Goal: Task Accomplishment & Management: Manage account settings

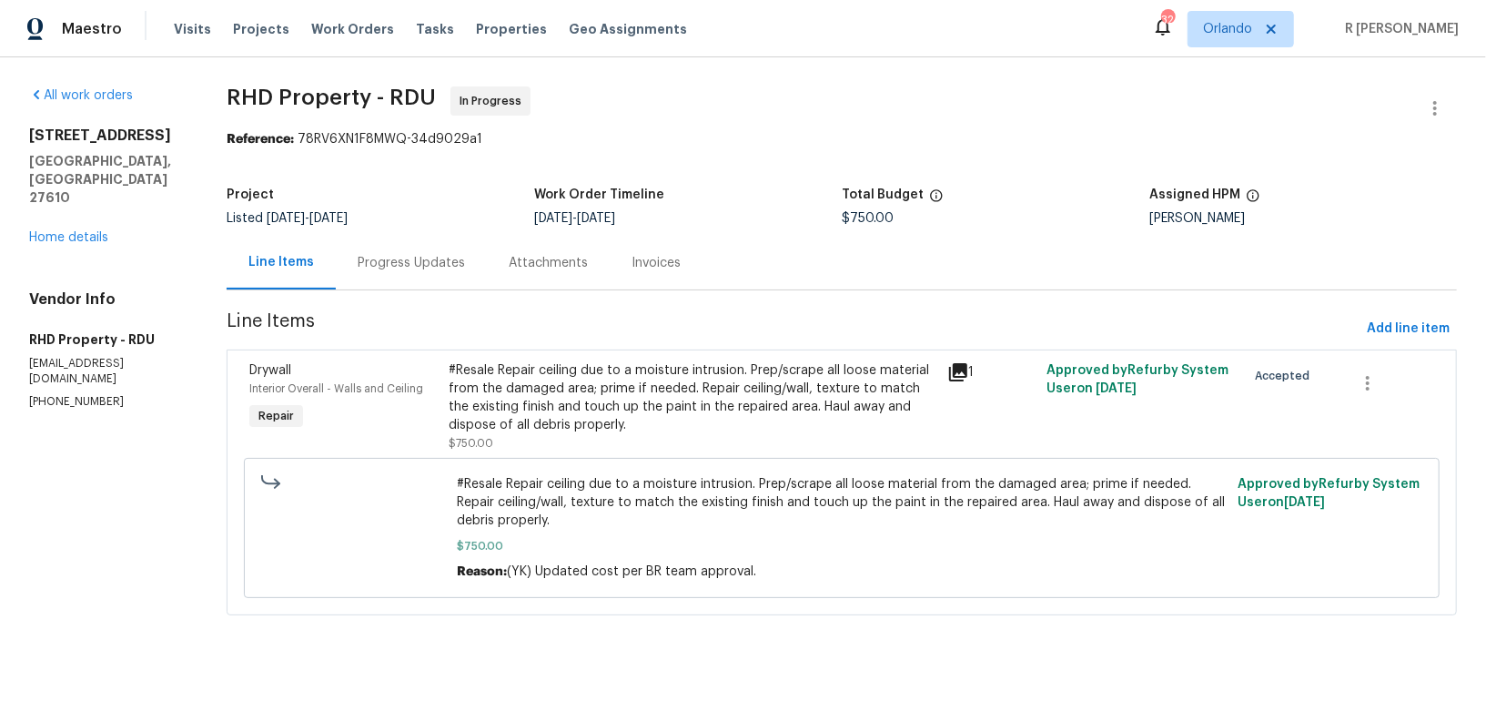
click at [407, 264] on div "Progress Updates" at bounding box center [411, 263] width 107 height 18
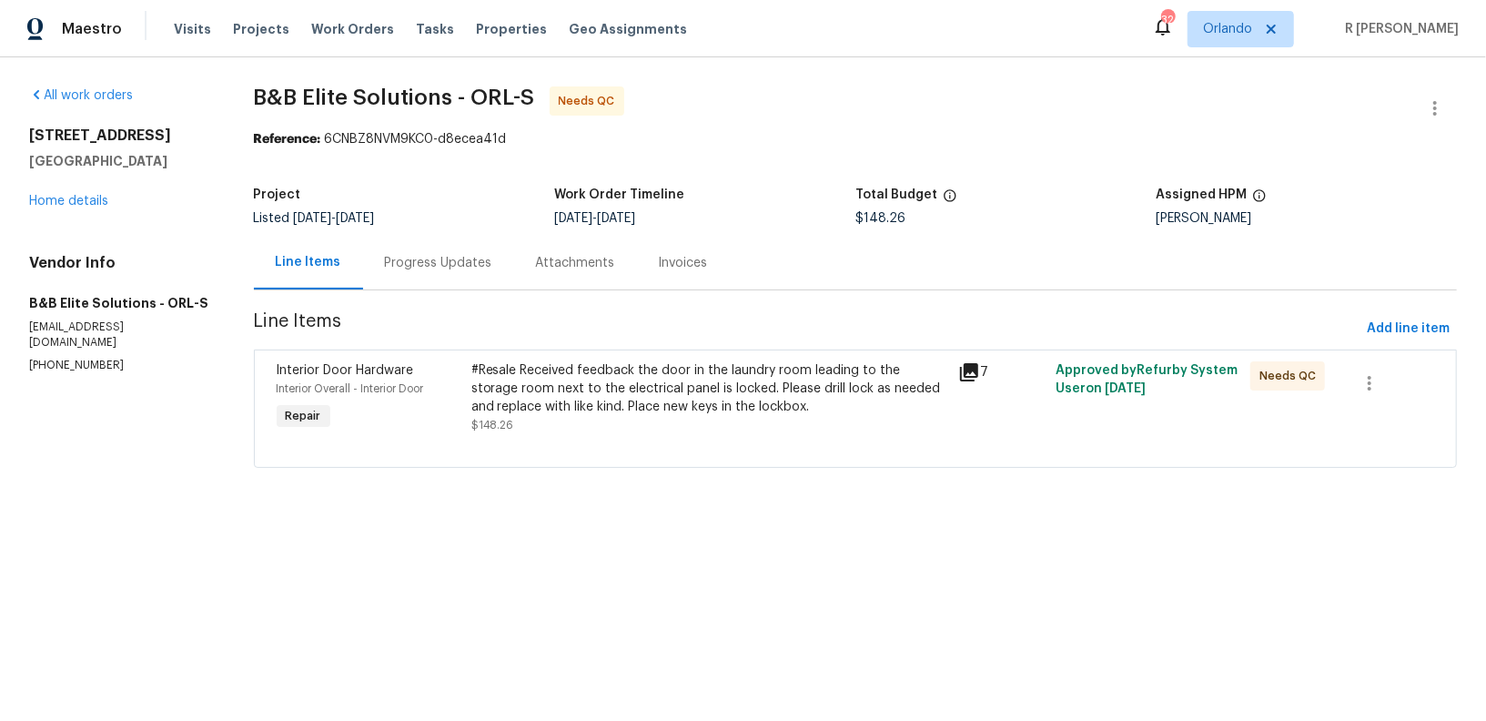
click at [447, 268] on div "Progress Updates" at bounding box center [438, 263] width 107 height 18
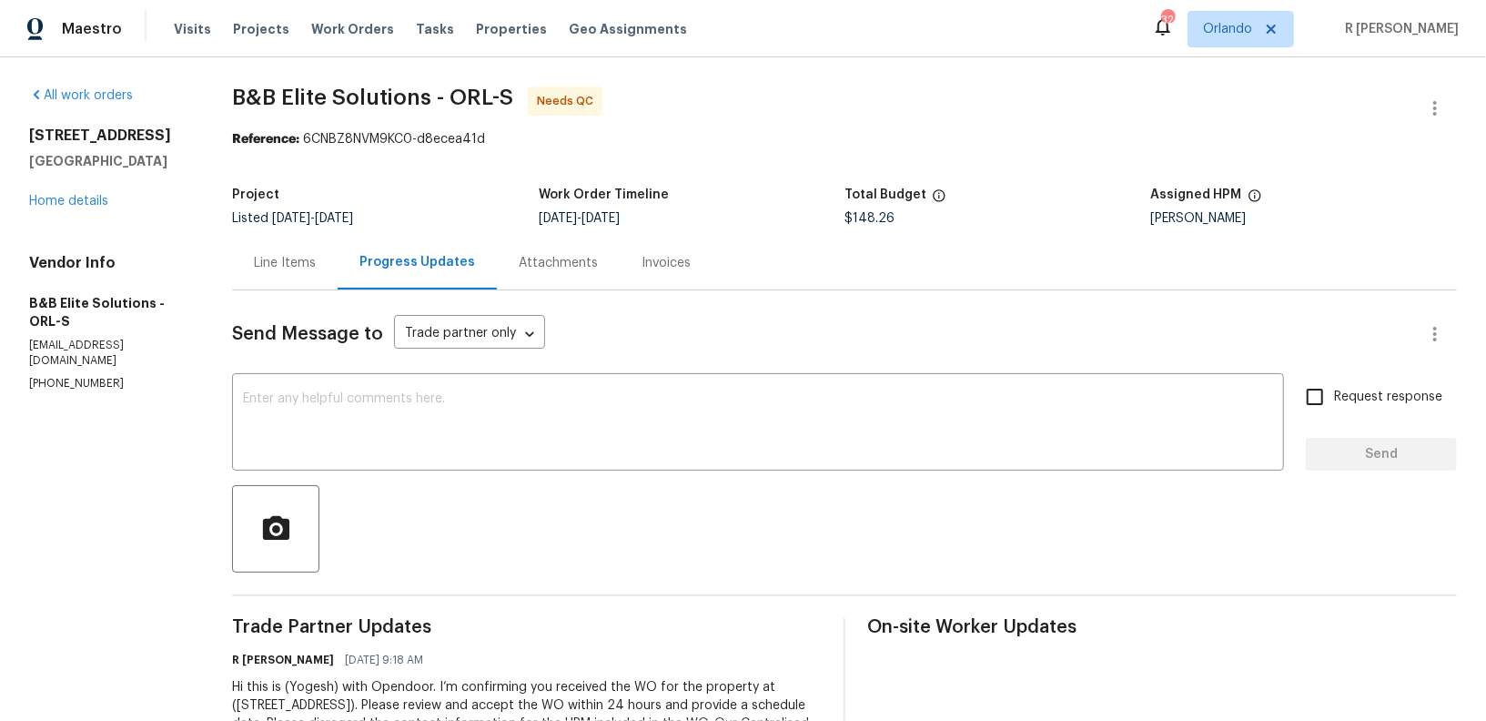
click at [286, 248] on div "Line Items" at bounding box center [285, 263] width 106 height 54
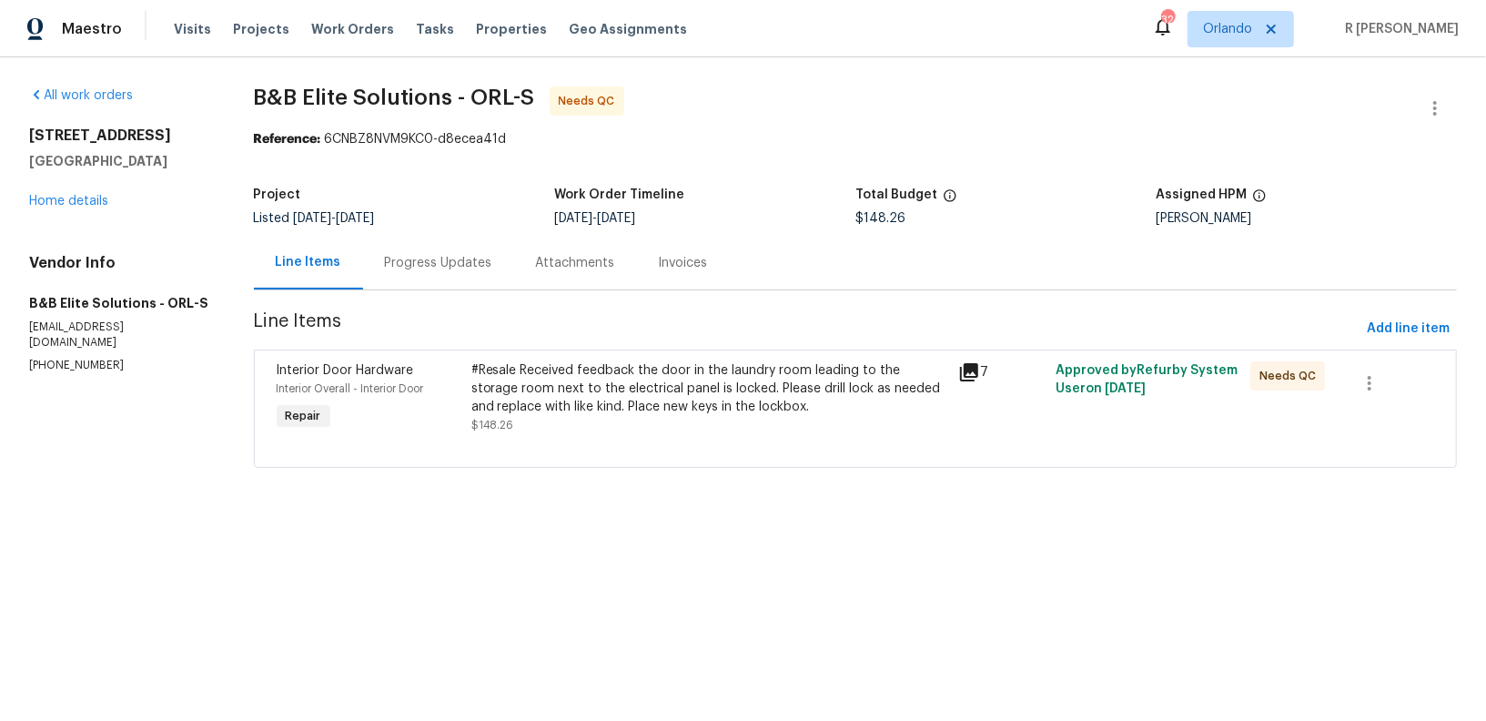
click at [651, 408] on div "#Resale Received feedback the door in the laundry room leading to the storage r…" at bounding box center [709, 388] width 476 height 55
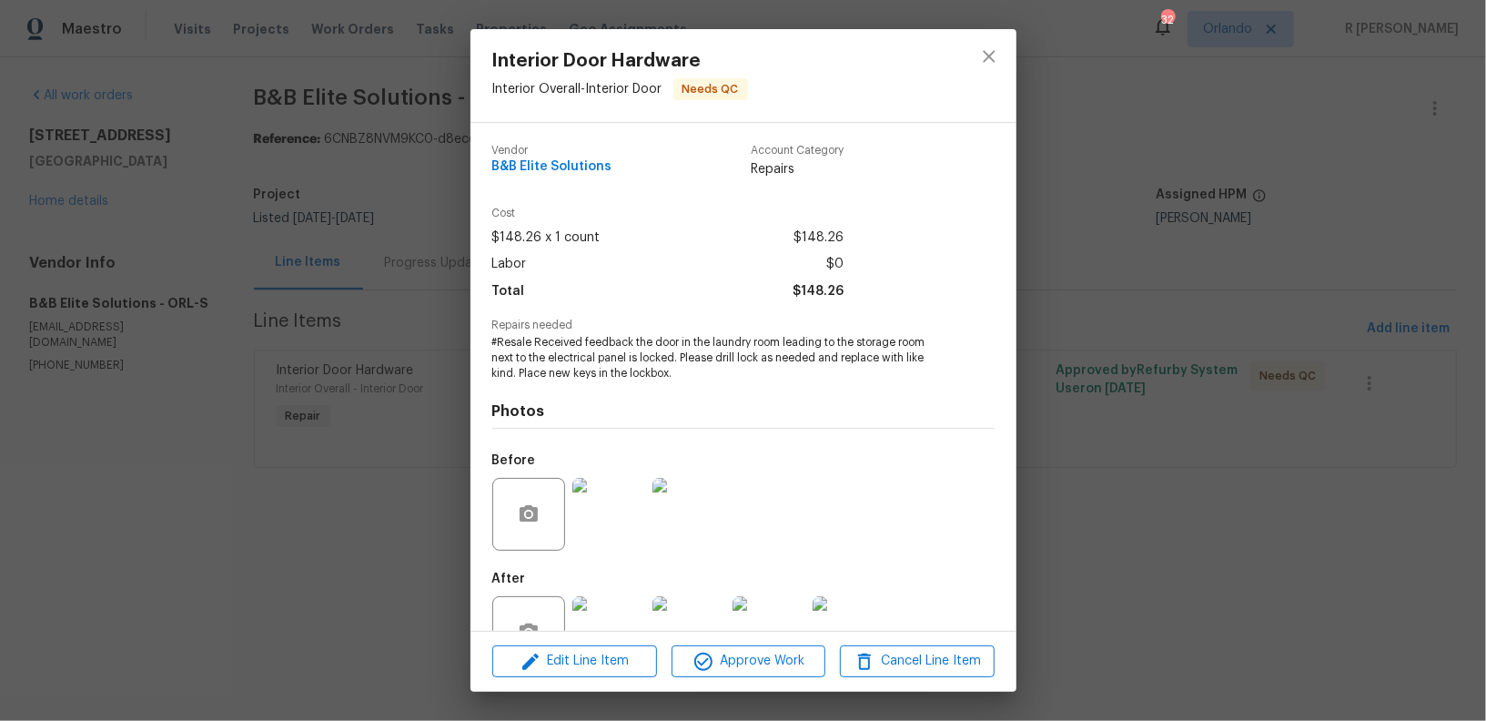
scroll to position [56, 0]
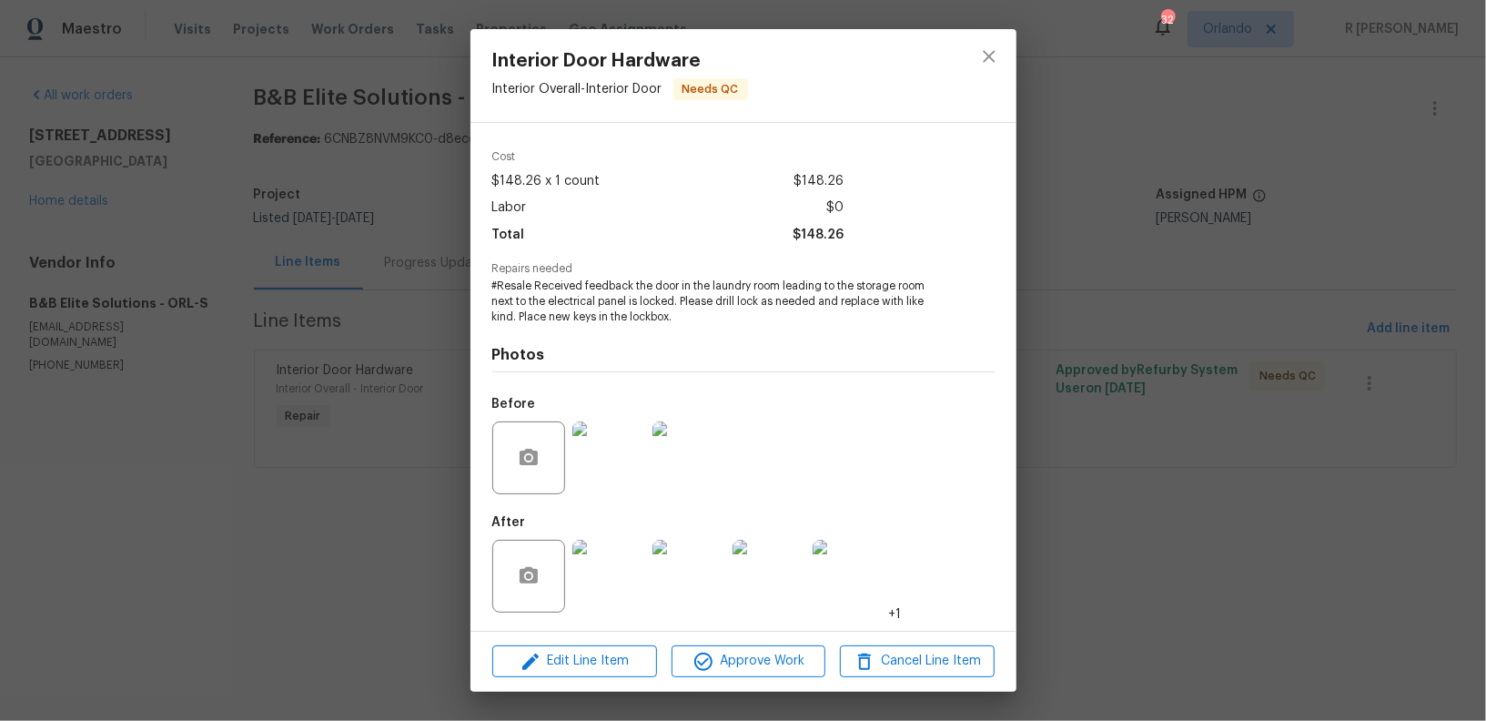
click at [599, 475] on img at bounding box center [608, 457] width 73 height 73
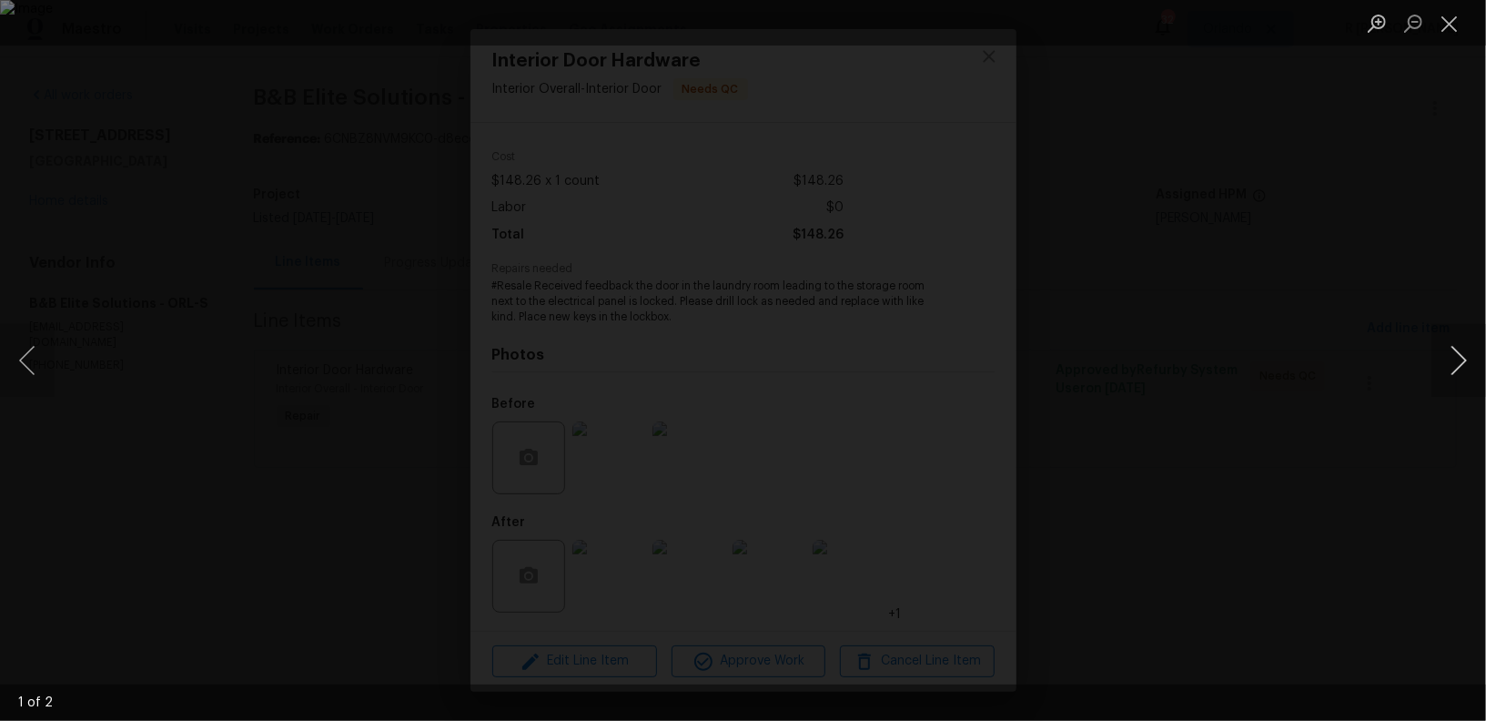
click at [1470, 373] on button "Next image" at bounding box center [1459, 360] width 55 height 73
click at [1437, 28] on button "Close lightbox" at bounding box center [1450, 23] width 36 height 32
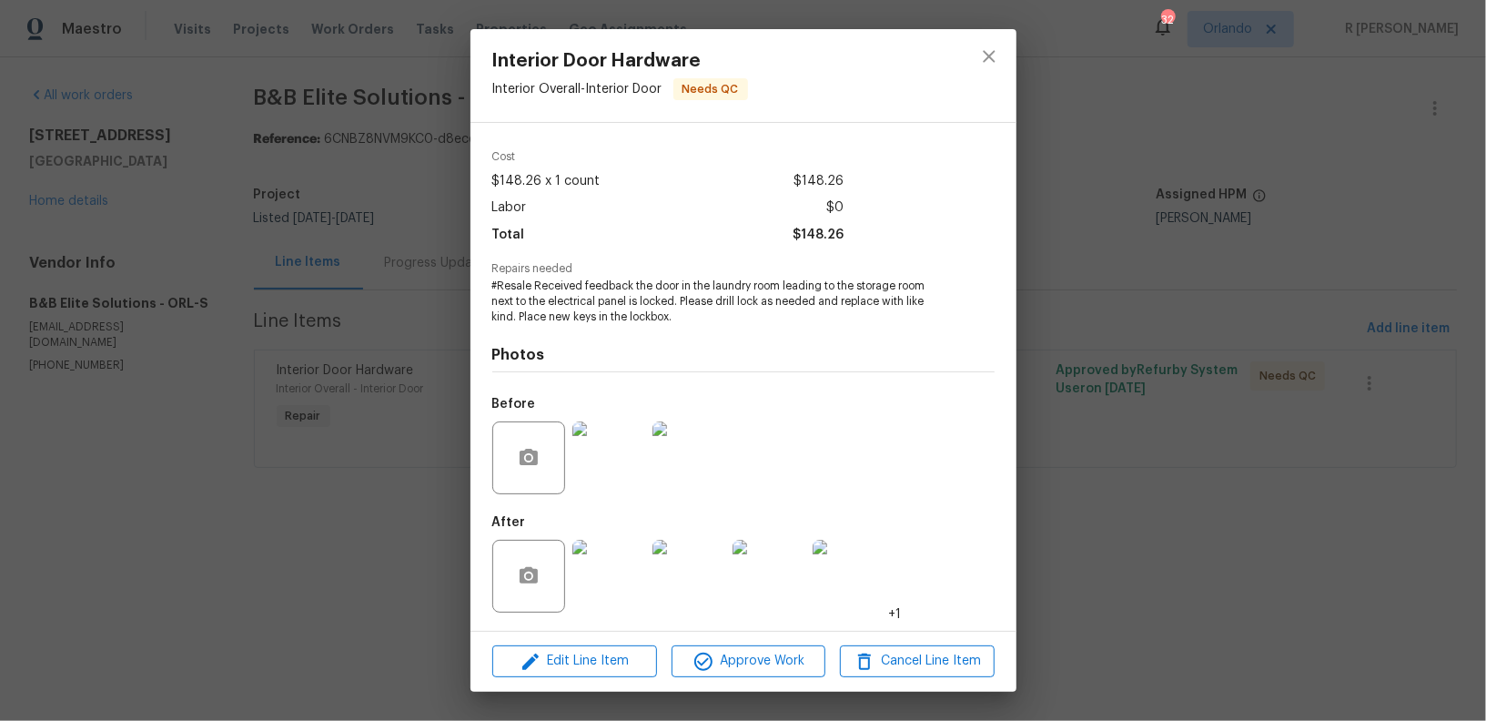
click at [634, 577] on img at bounding box center [608, 576] width 73 height 73
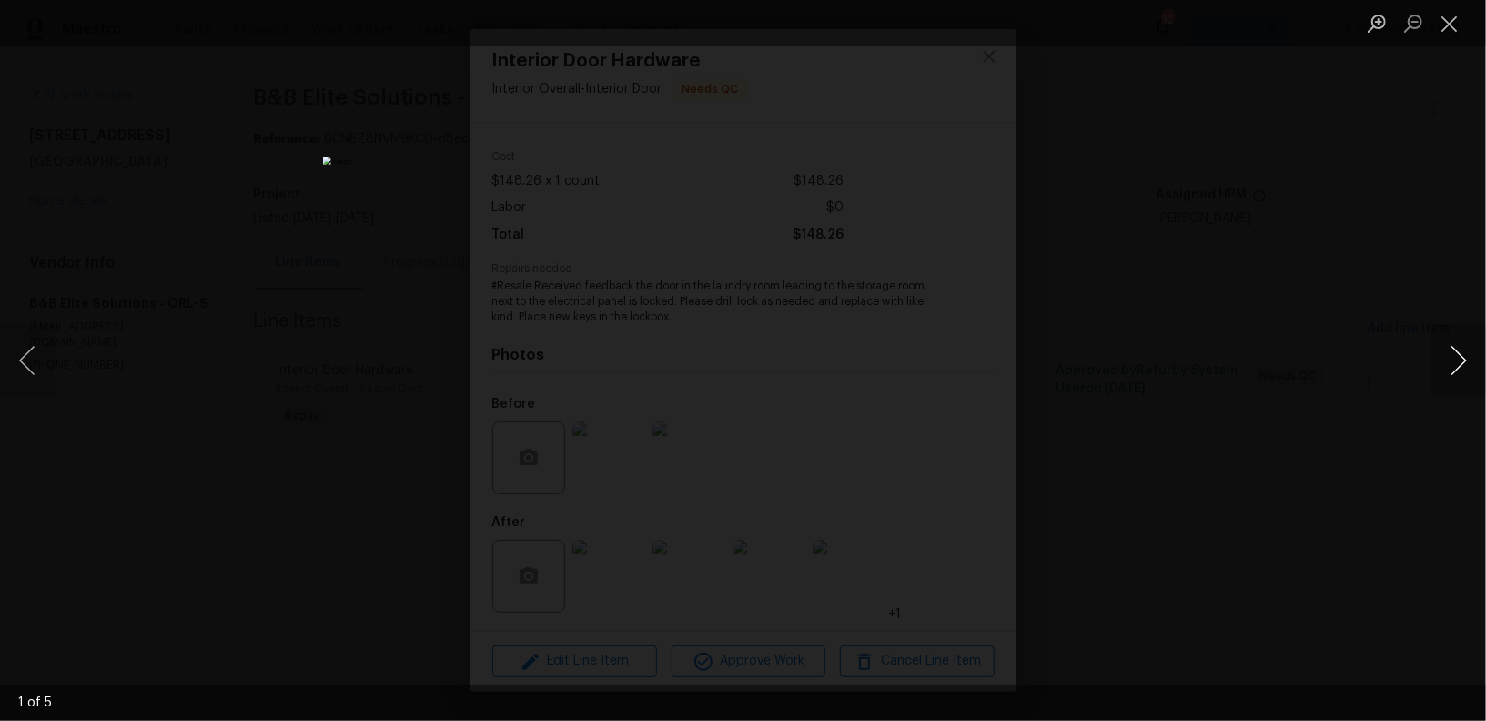
click at [1449, 345] on button "Next image" at bounding box center [1459, 360] width 55 height 73
click at [1460, 363] on button "Next image" at bounding box center [1459, 360] width 55 height 73
click at [1458, 21] on button "Close lightbox" at bounding box center [1450, 23] width 36 height 32
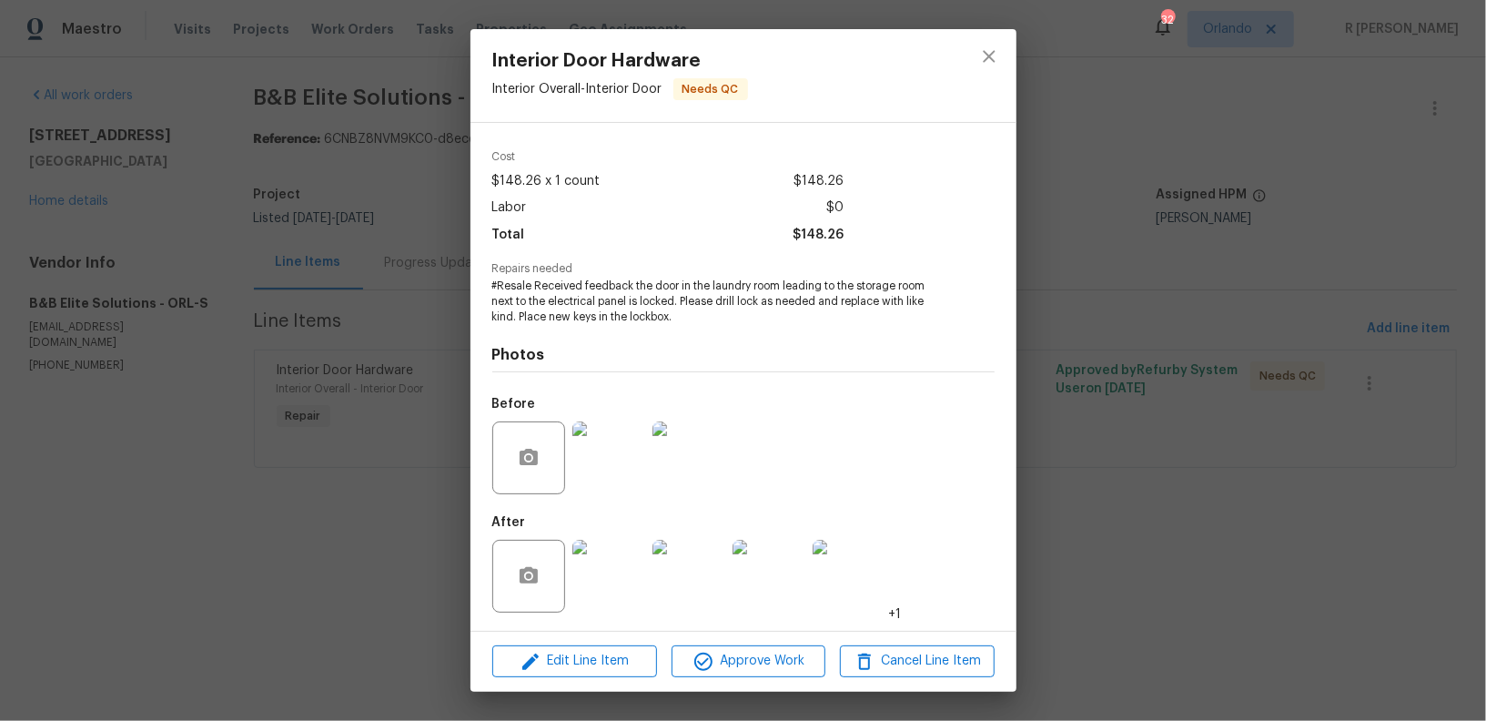
scroll to position [0, 0]
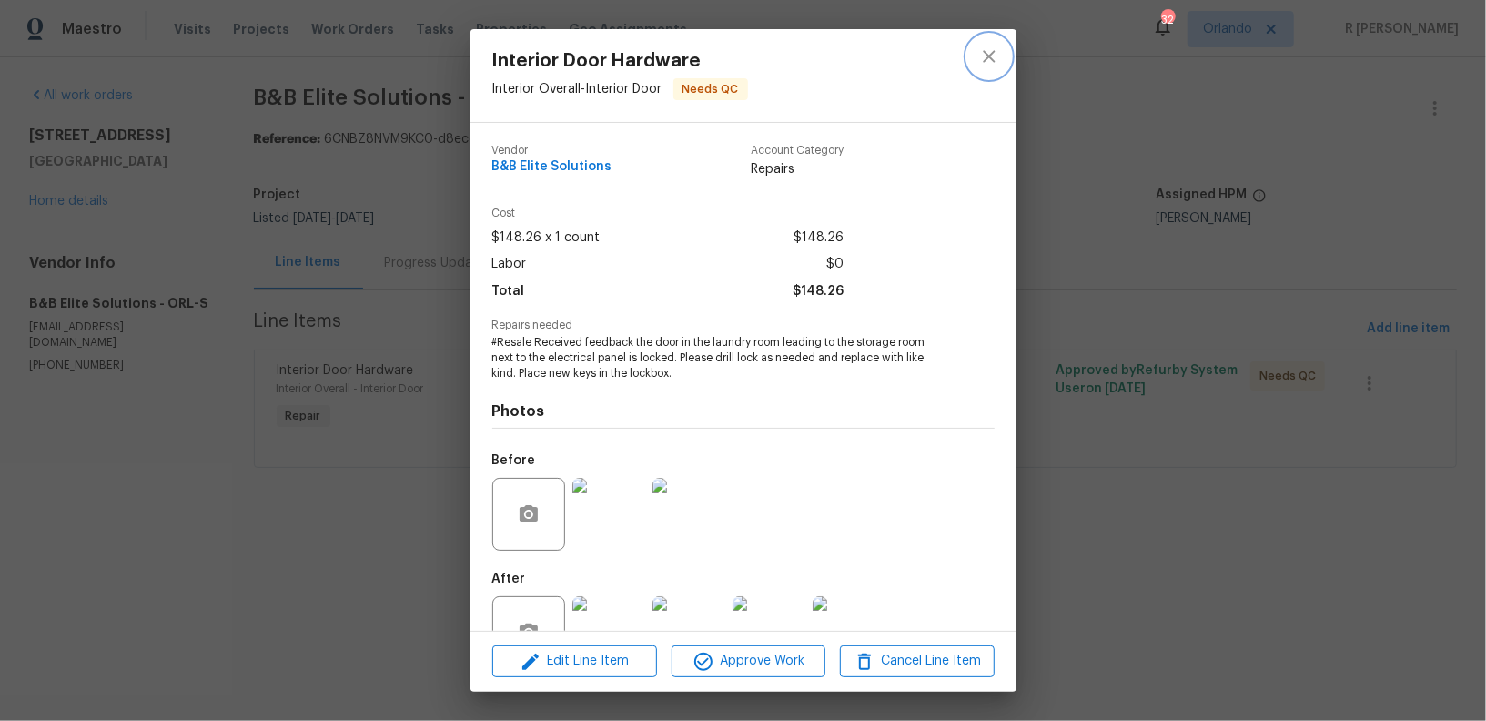
click at [978, 51] on button "close" at bounding box center [990, 57] width 44 height 44
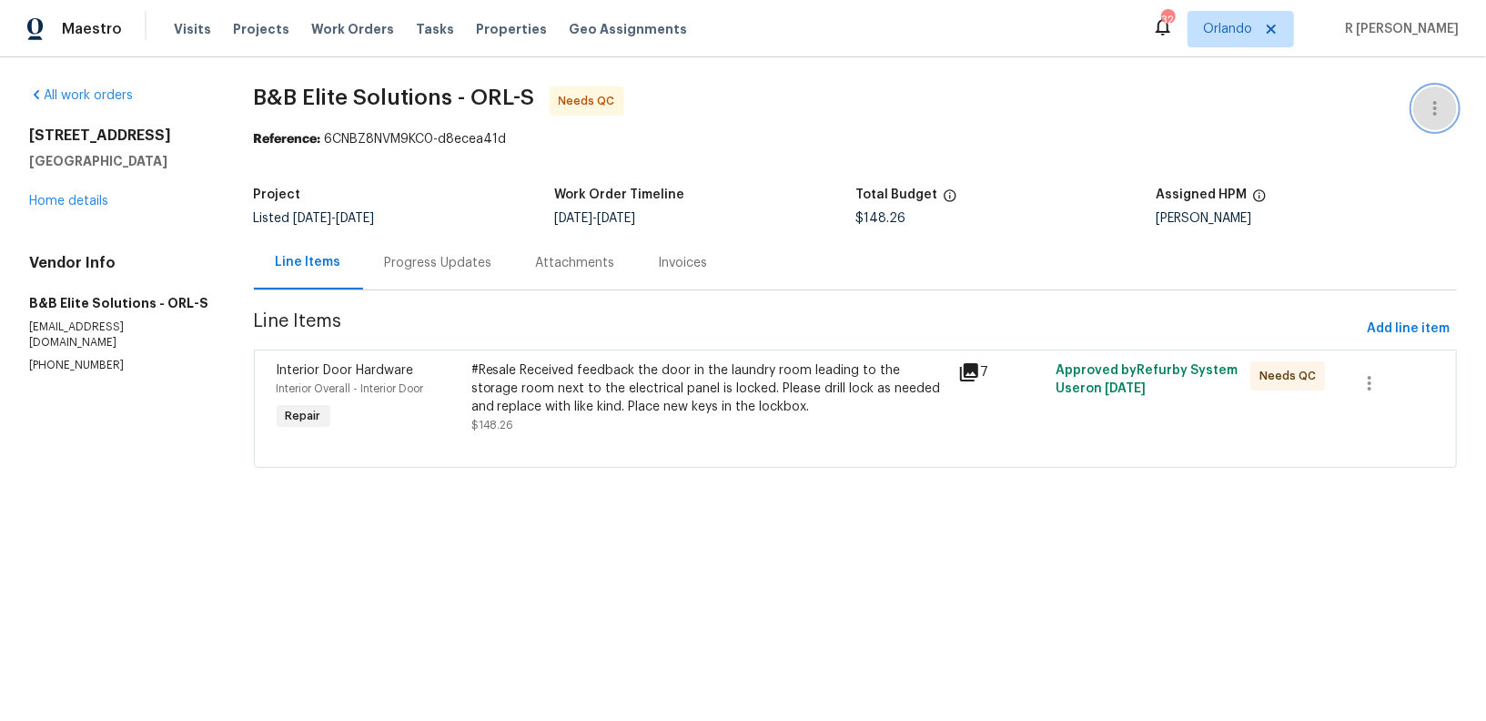
click at [1430, 100] on icon "button" at bounding box center [1435, 108] width 22 height 22
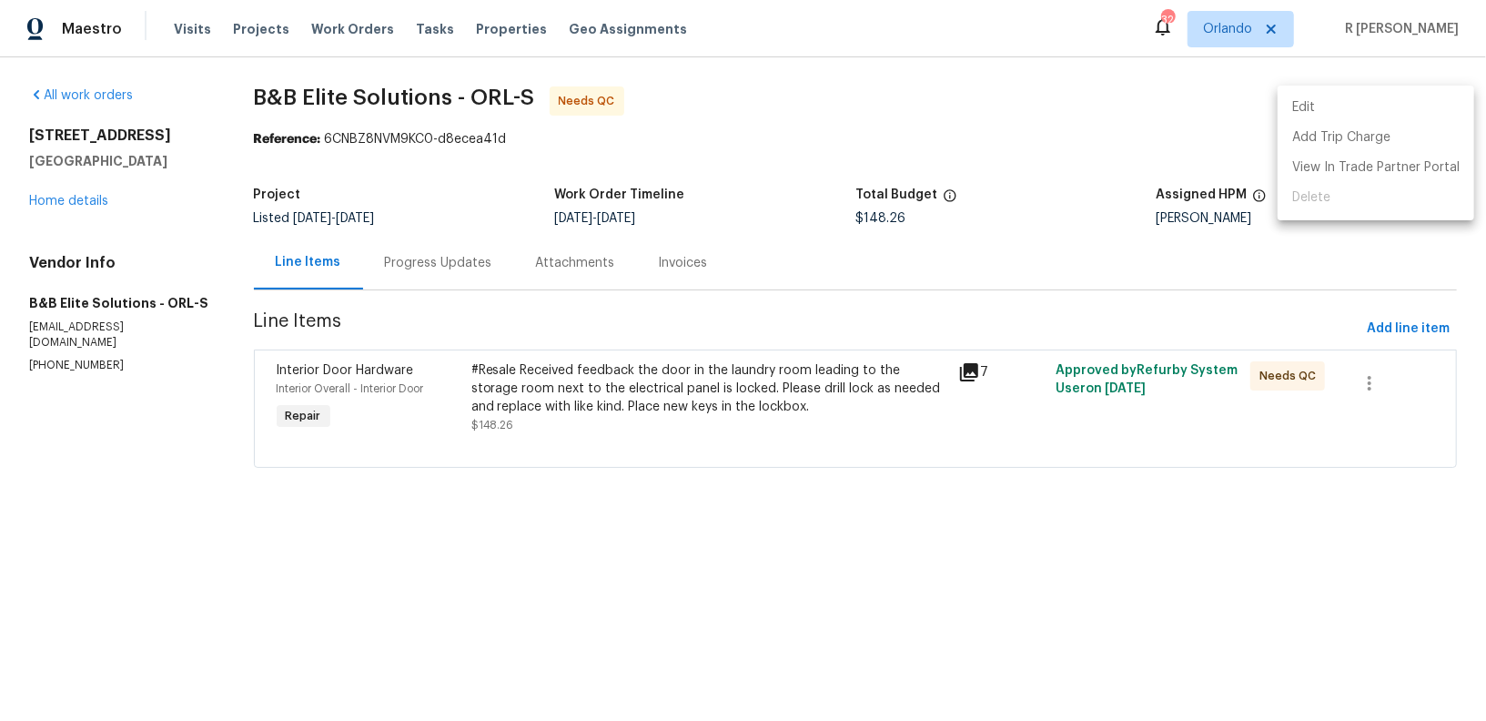
click at [1387, 106] on li "Edit" at bounding box center [1376, 108] width 197 height 30
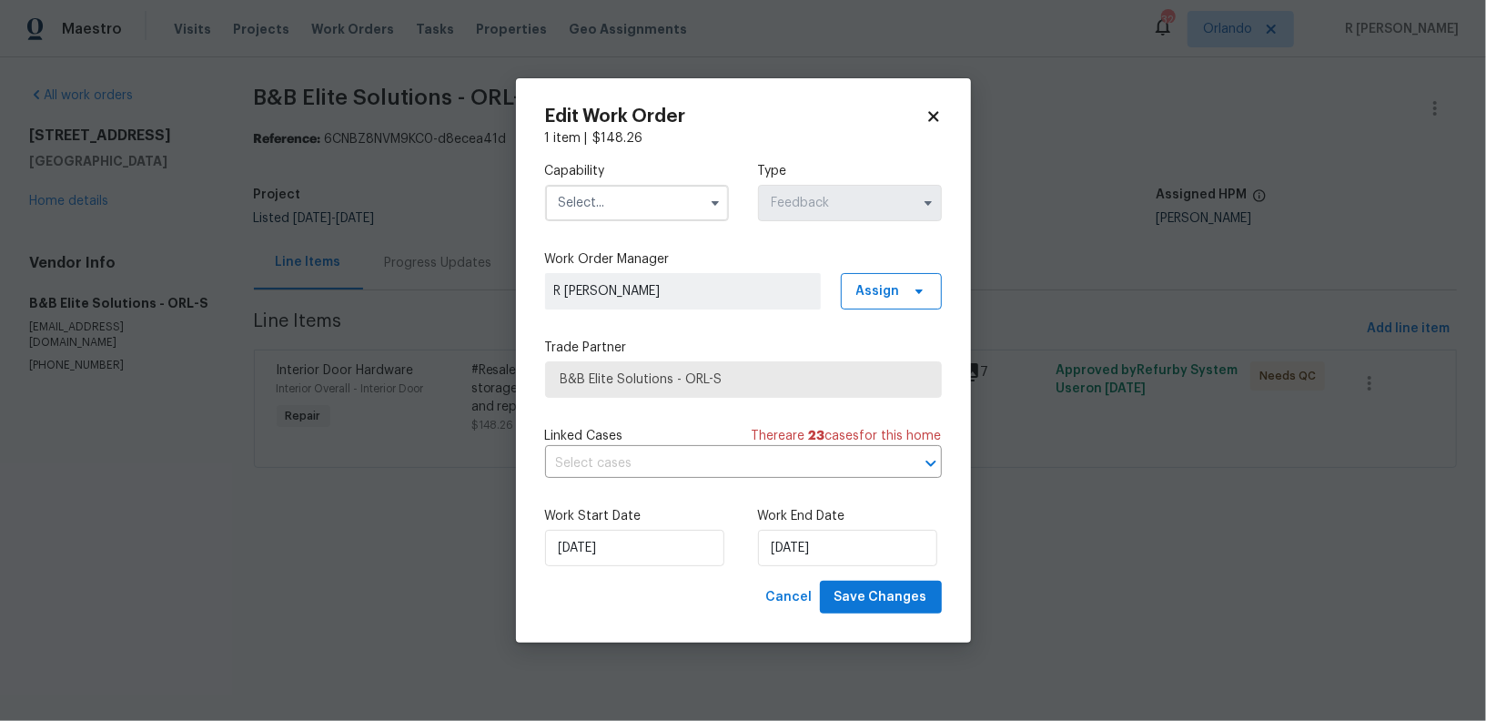
click at [645, 212] on input "text" at bounding box center [637, 203] width 184 height 36
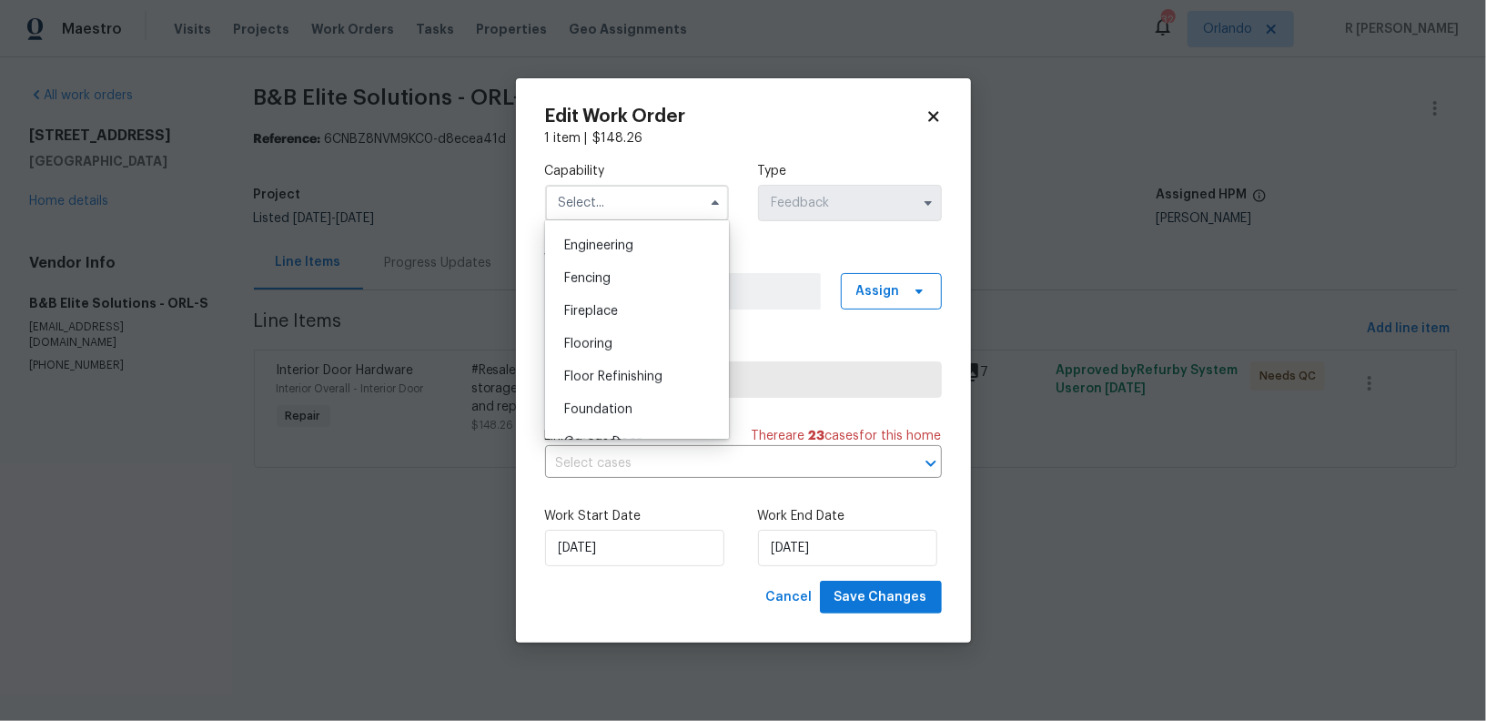
scroll to position [750, 0]
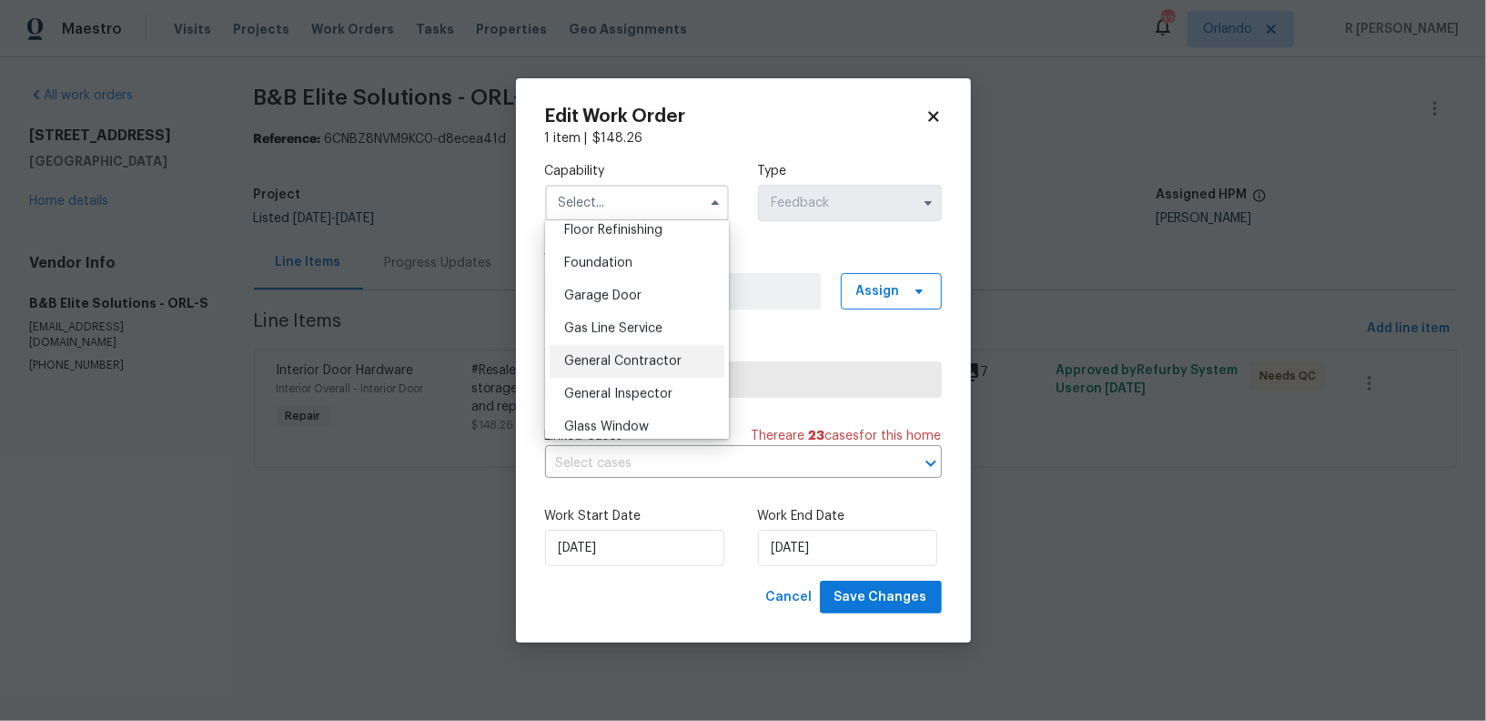
click at [653, 360] on span "General Contractor" at bounding box center [622, 361] width 117 height 13
type input "General Contractor"
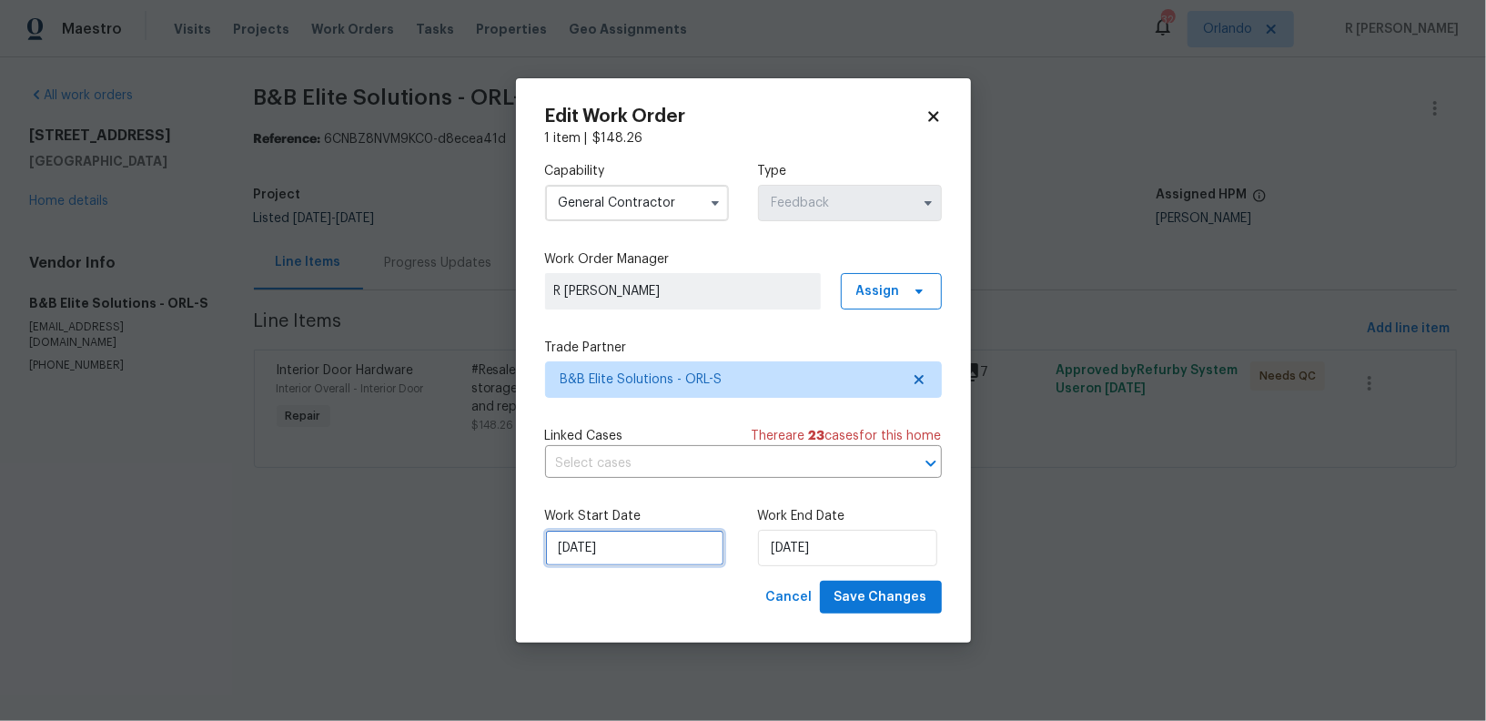
click at [603, 548] on input "04/09/2025" at bounding box center [634, 548] width 179 height 36
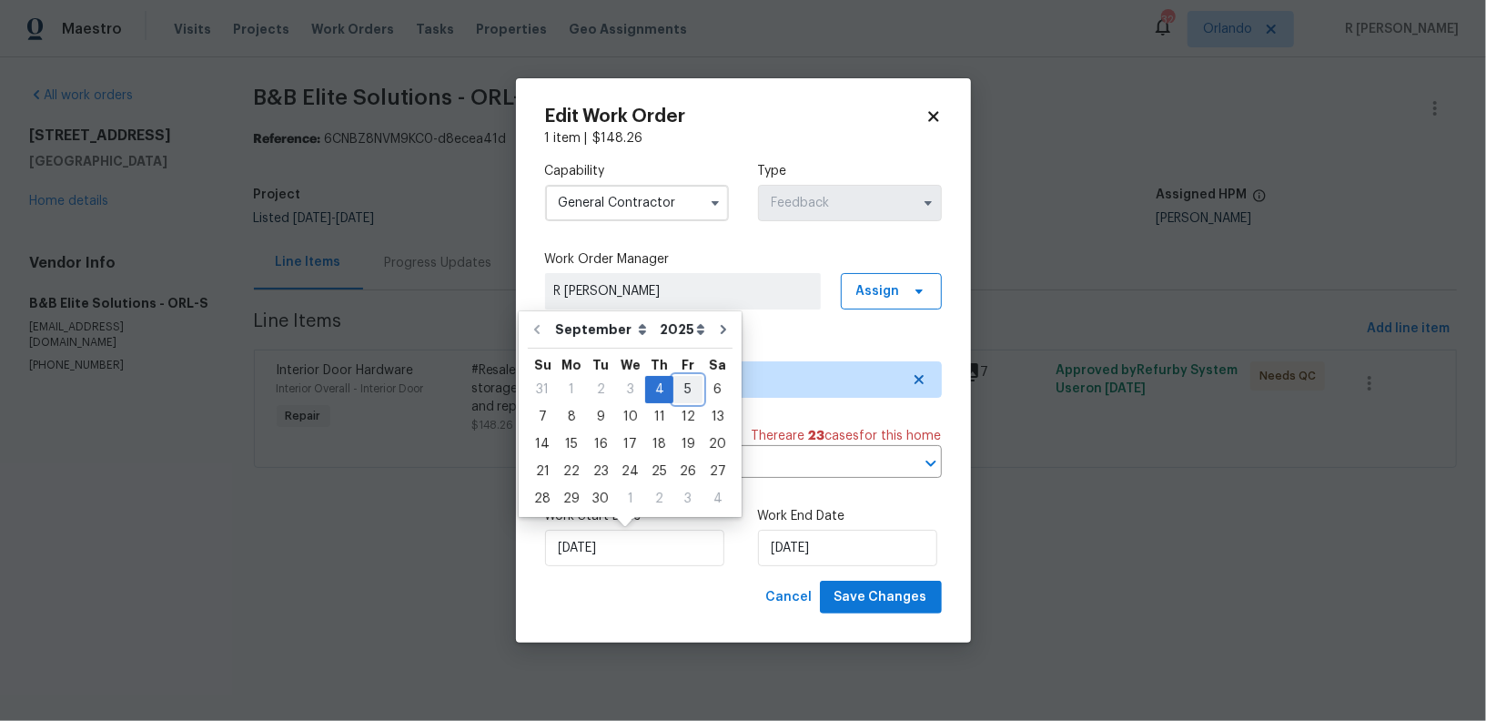
click at [688, 391] on div "5" at bounding box center [688, 389] width 29 height 25
type input "05/09/2025"
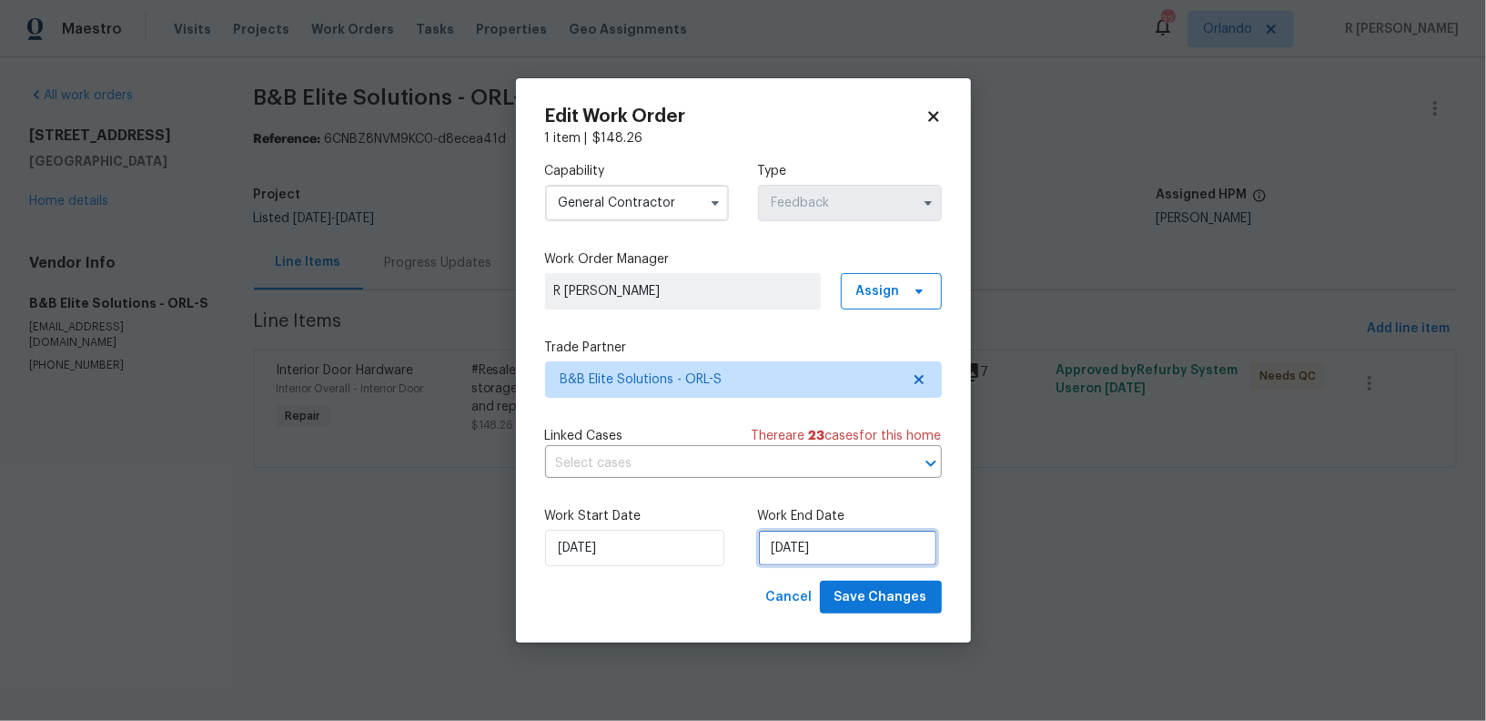
click at [823, 553] on input "08/09/2025" at bounding box center [847, 548] width 179 height 36
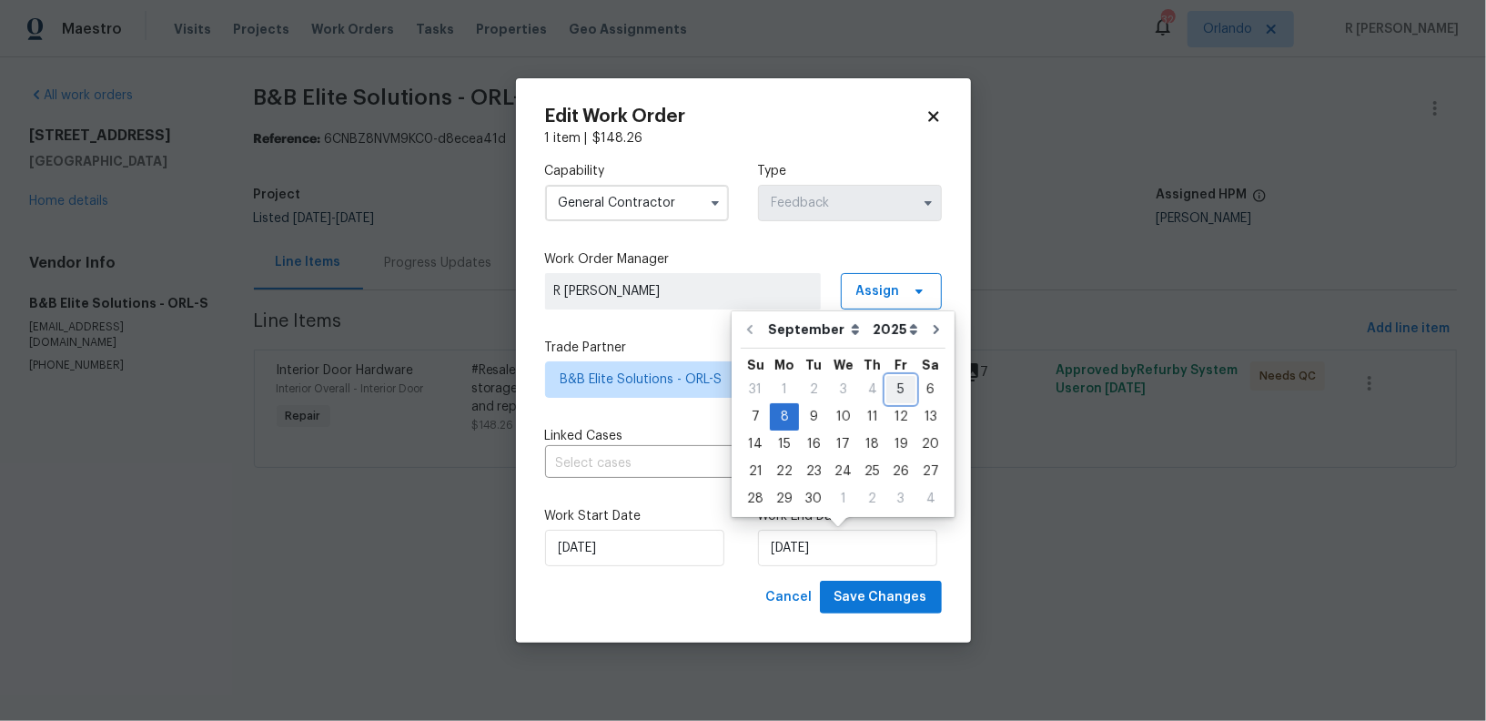
click at [892, 392] on div "5" at bounding box center [900, 389] width 29 height 25
type input "05/09/2025"
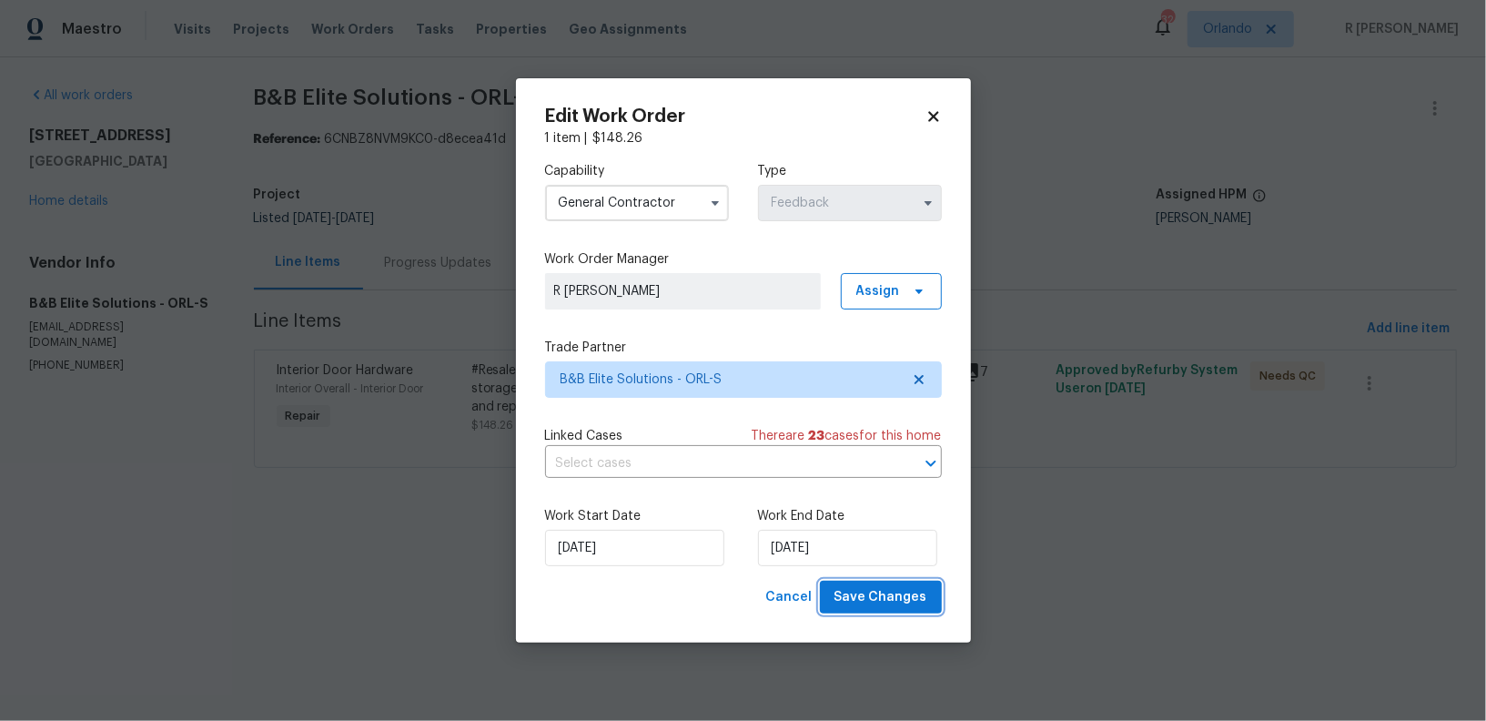
click at [901, 596] on span "Save Changes" at bounding box center [881, 597] width 93 height 23
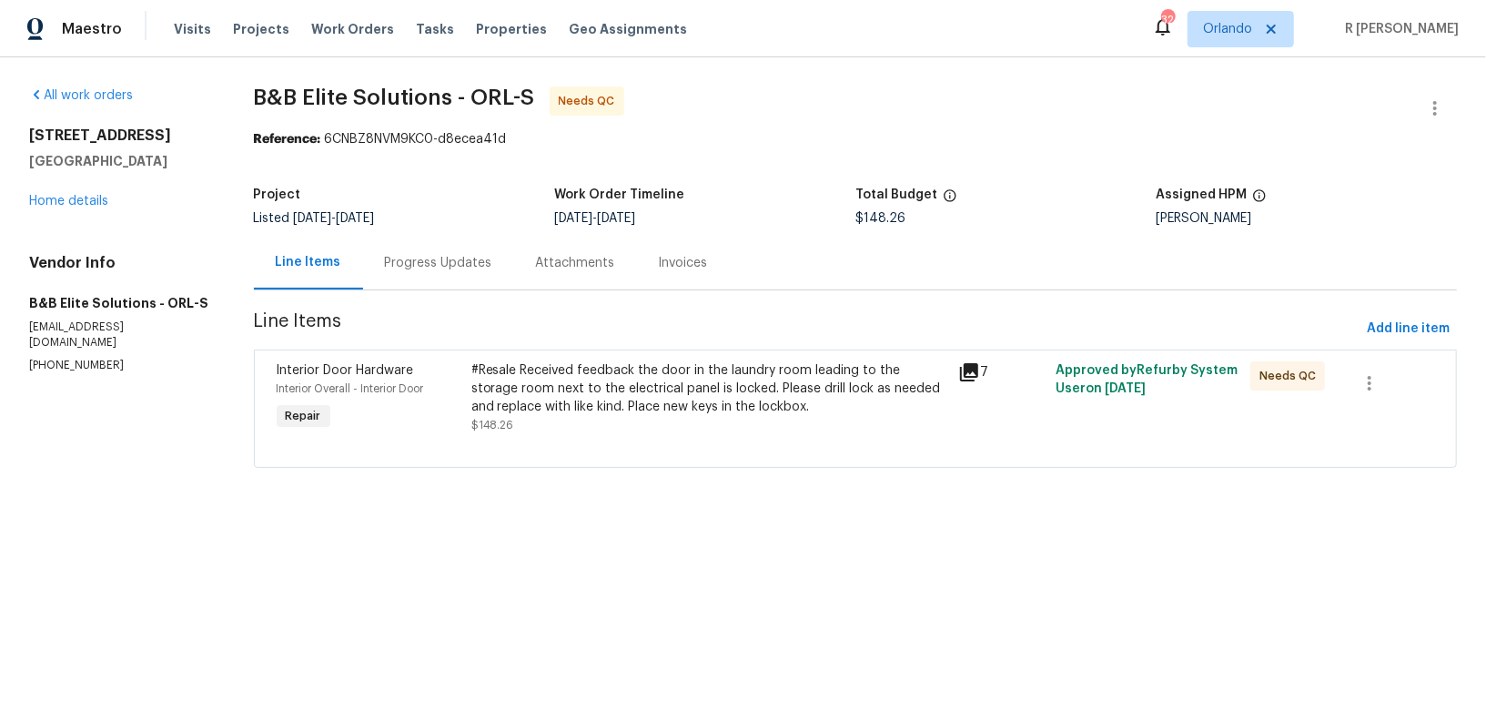
click at [421, 257] on div "Progress Updates" at bounding box center [438, 263] width 107 height 18
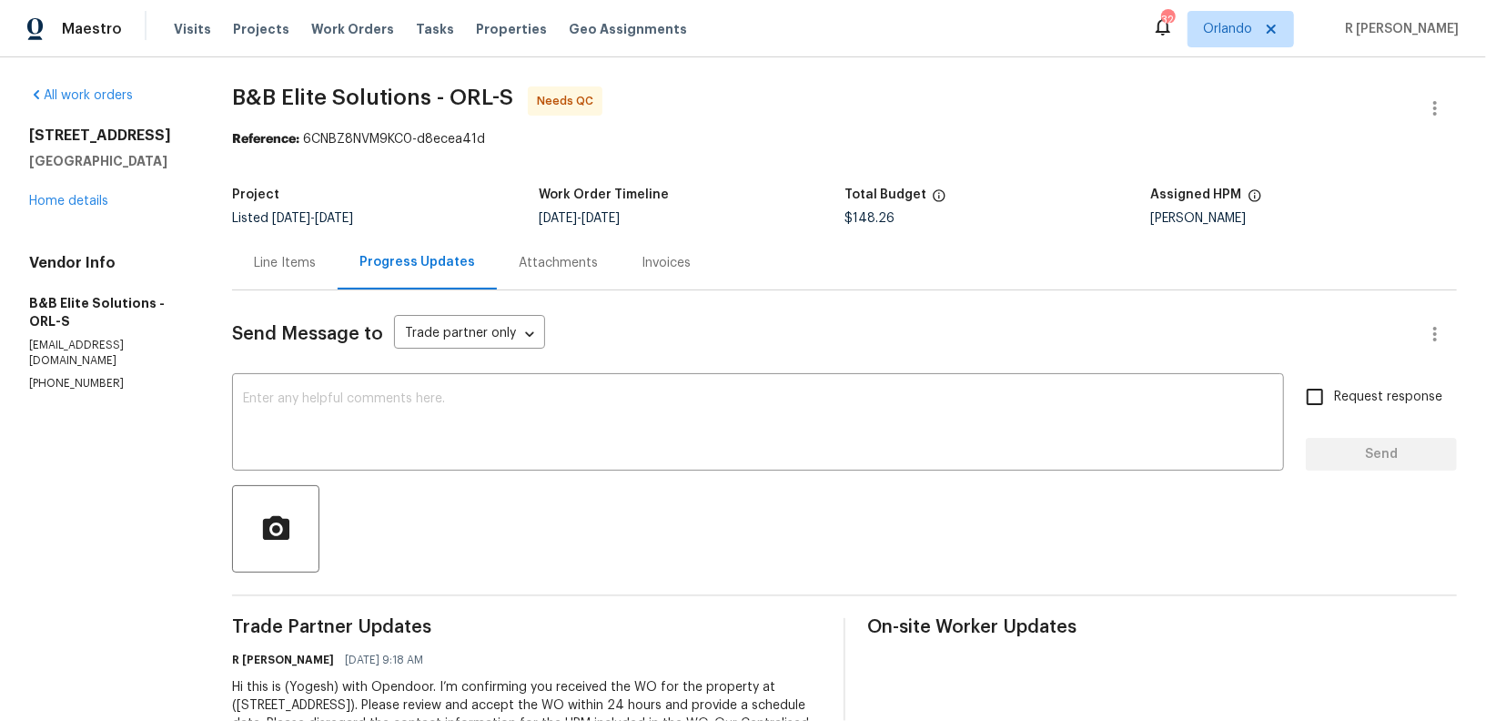
click at [283, 254] on div "Line Items" at bounding box center [285, 263] width 62 height 18
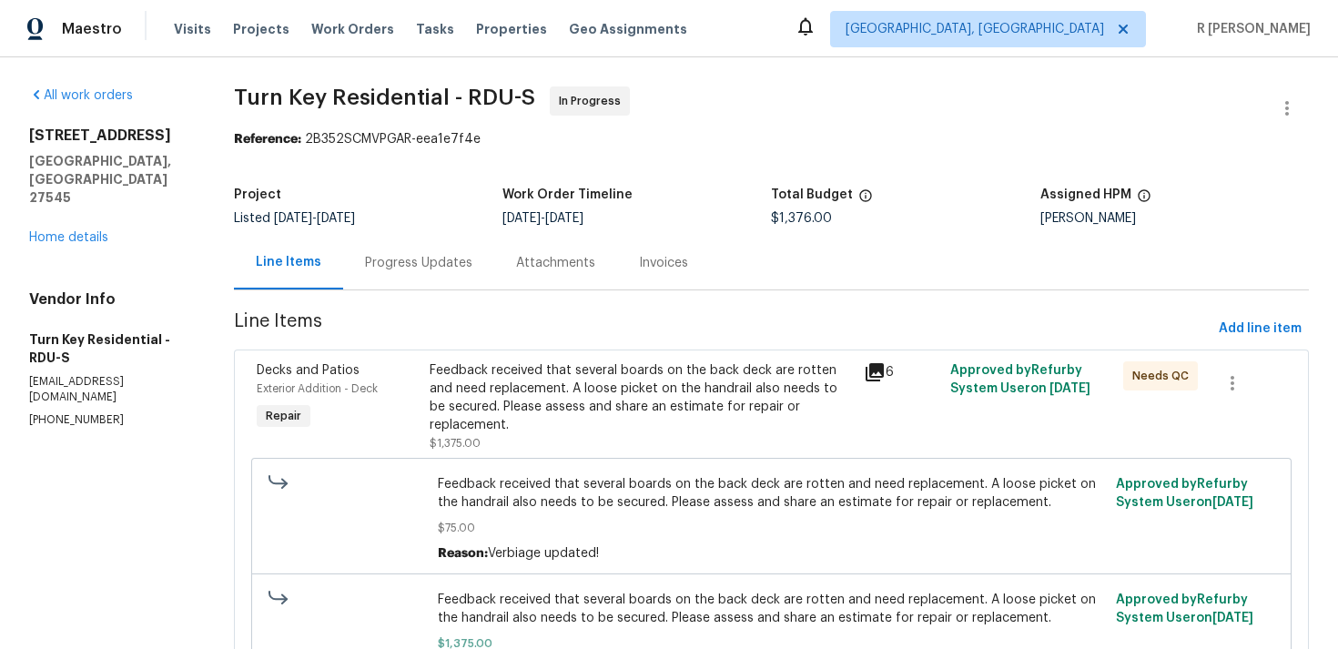
click at [396, 249] on div "Progress Updates" at bounding box center [418, 263] width 151 height 54
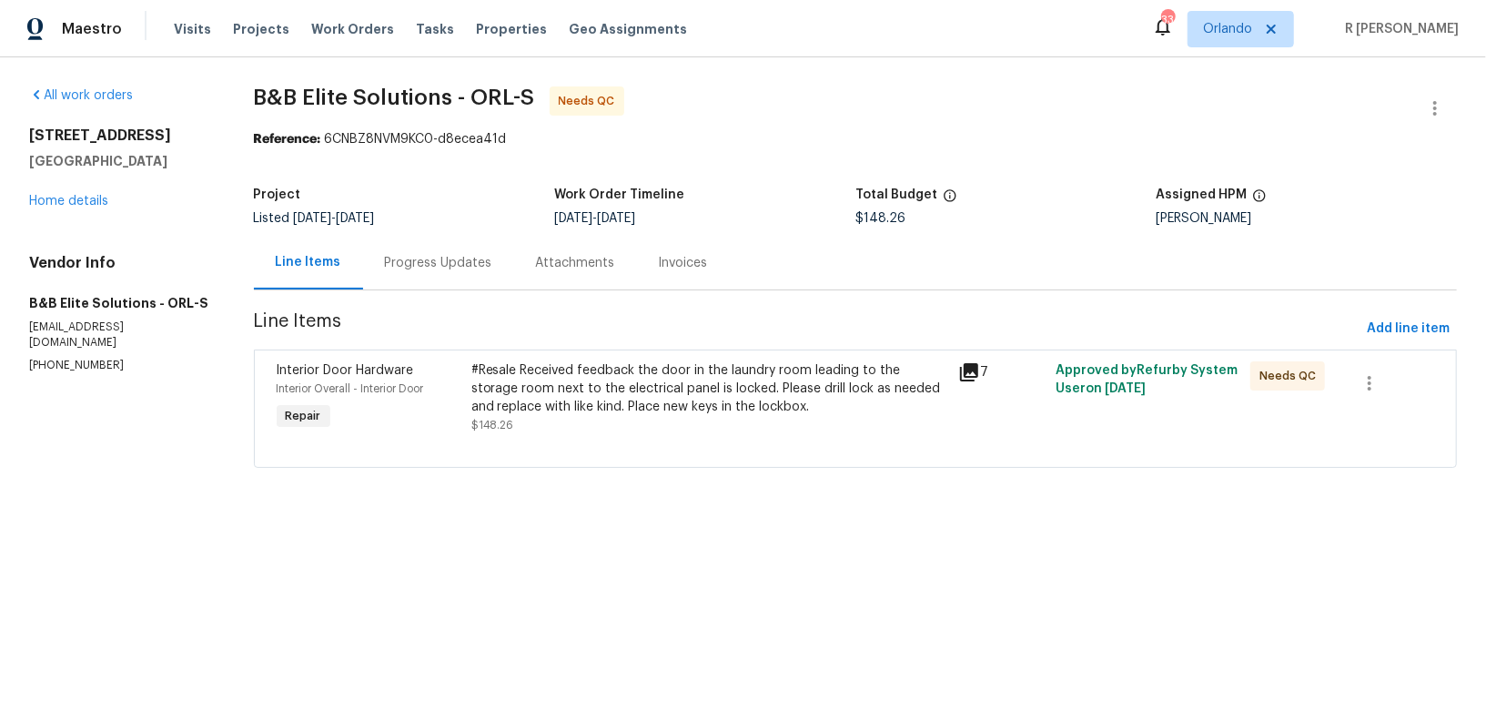
click at [593, 413] on div "#Resale Received feedback the door in the laundry room leading to the storage r…" at bounding box center [709, 388] width 476 height 55
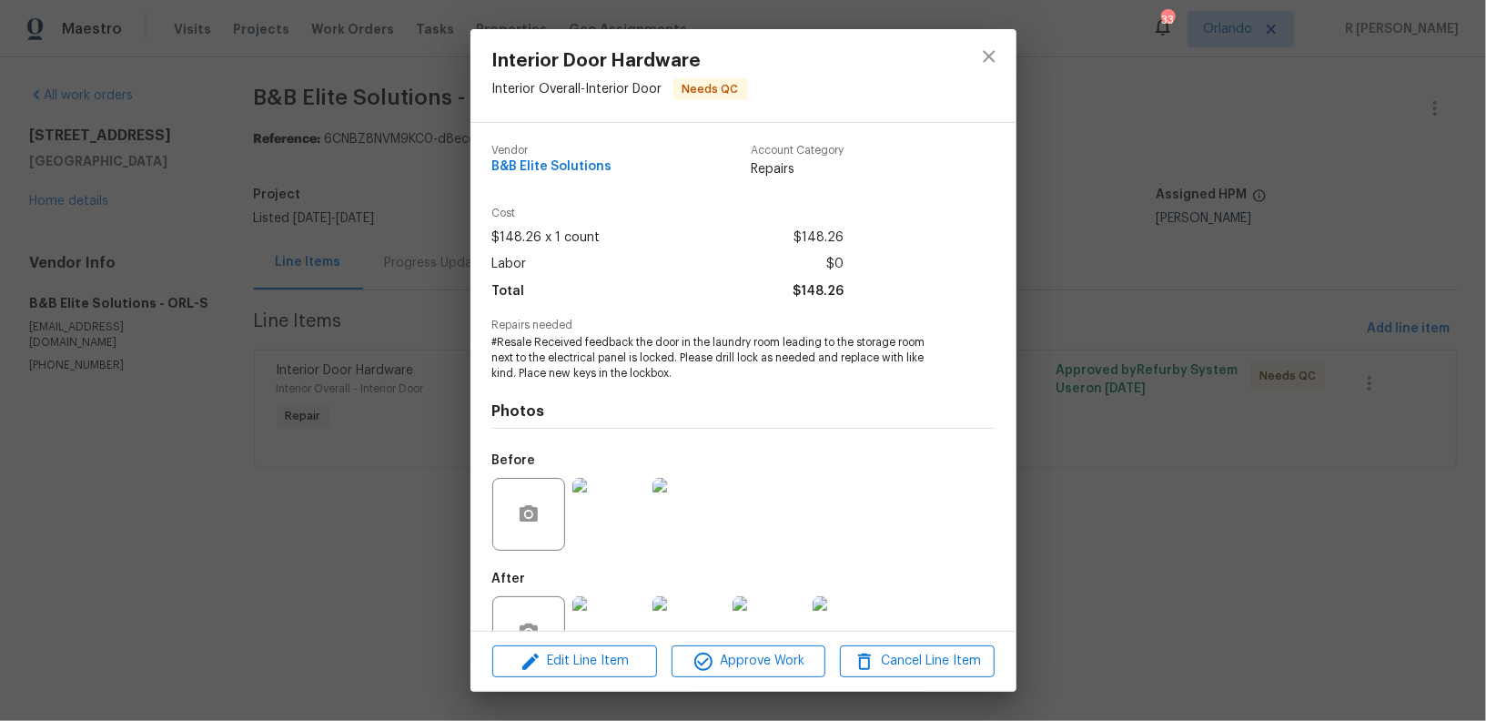
scroll to position [56, 0]
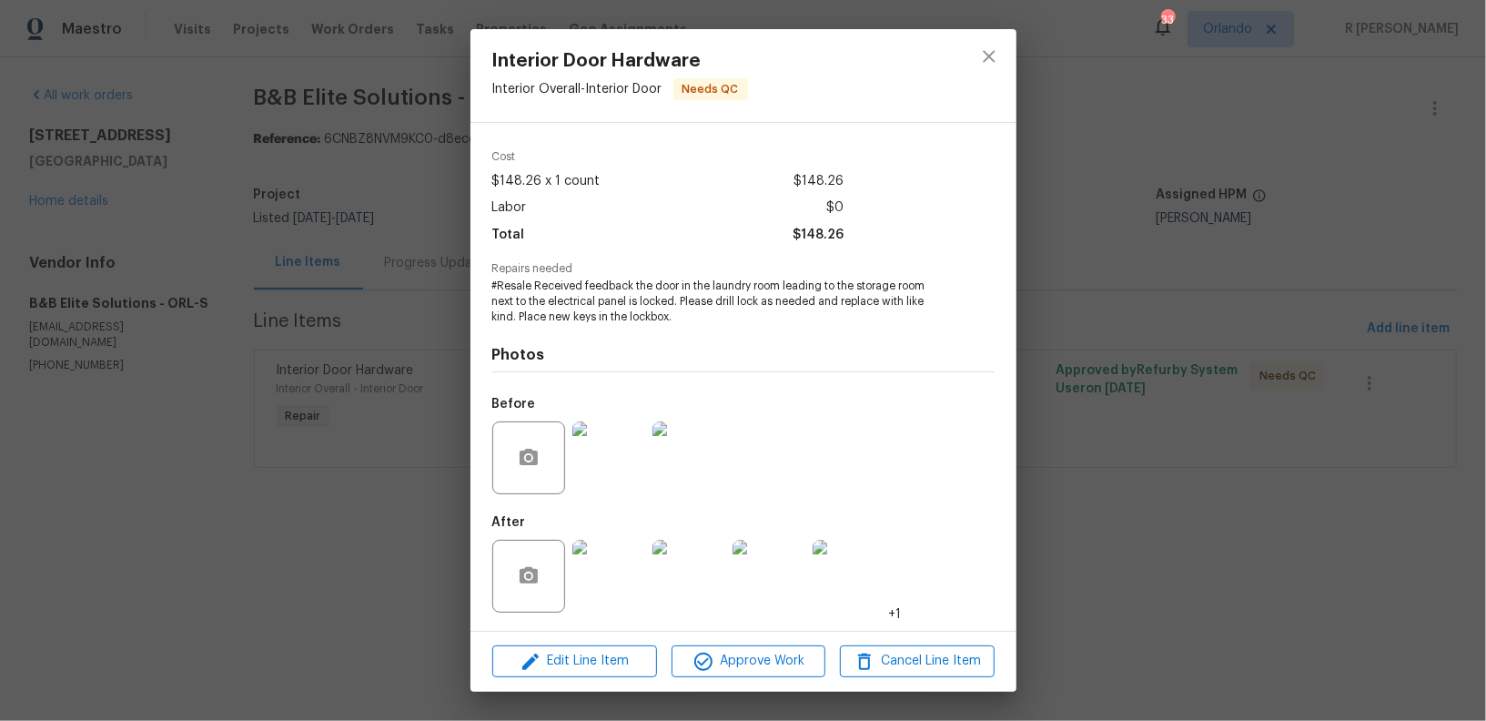
click at [603, 581] on img at bounding box center [608, 576] width 73 height 73
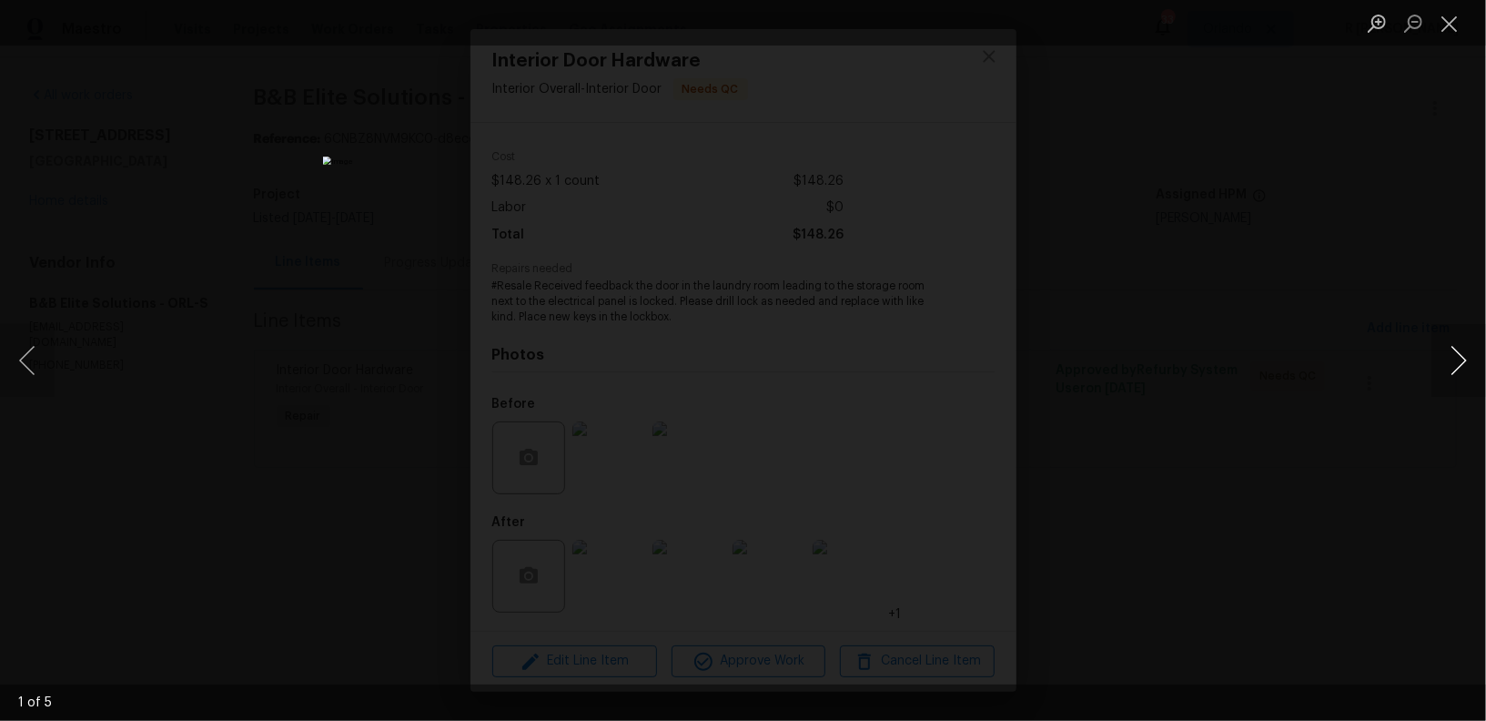
click at [1463, 357] on button "Next image" at bounding box center [1459, 360] width 55 height 73
click at [1461, 20] on button "Close lightbox" at bounding box center [1450, 23] width 36 height 32
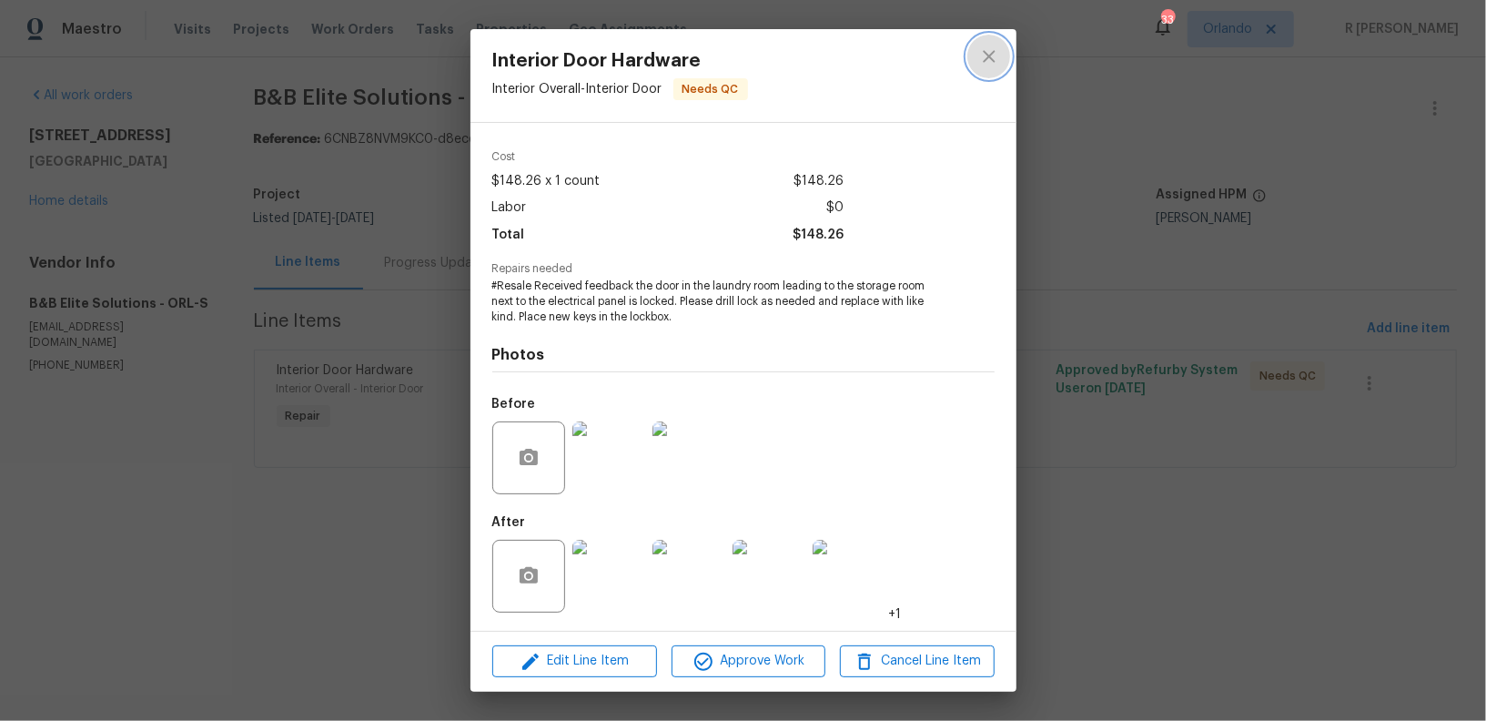
click at [987, 56] on icon "close" at bounding box center [989, 56] width 12 height 12
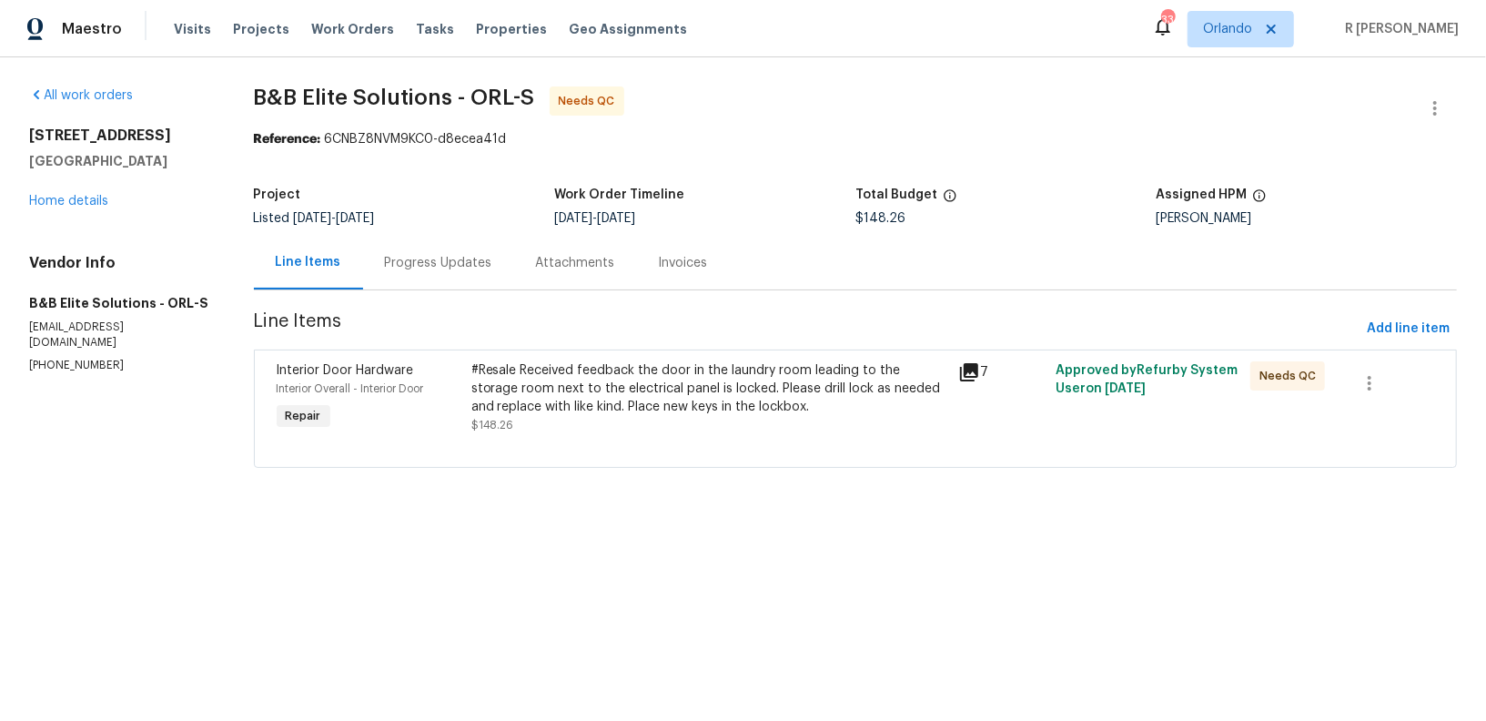
click at [551, 362] on div "#Resale Received feedback the door in the laundry room leading to the storage r…" at bounding box center [709, 388] width 476 height 55
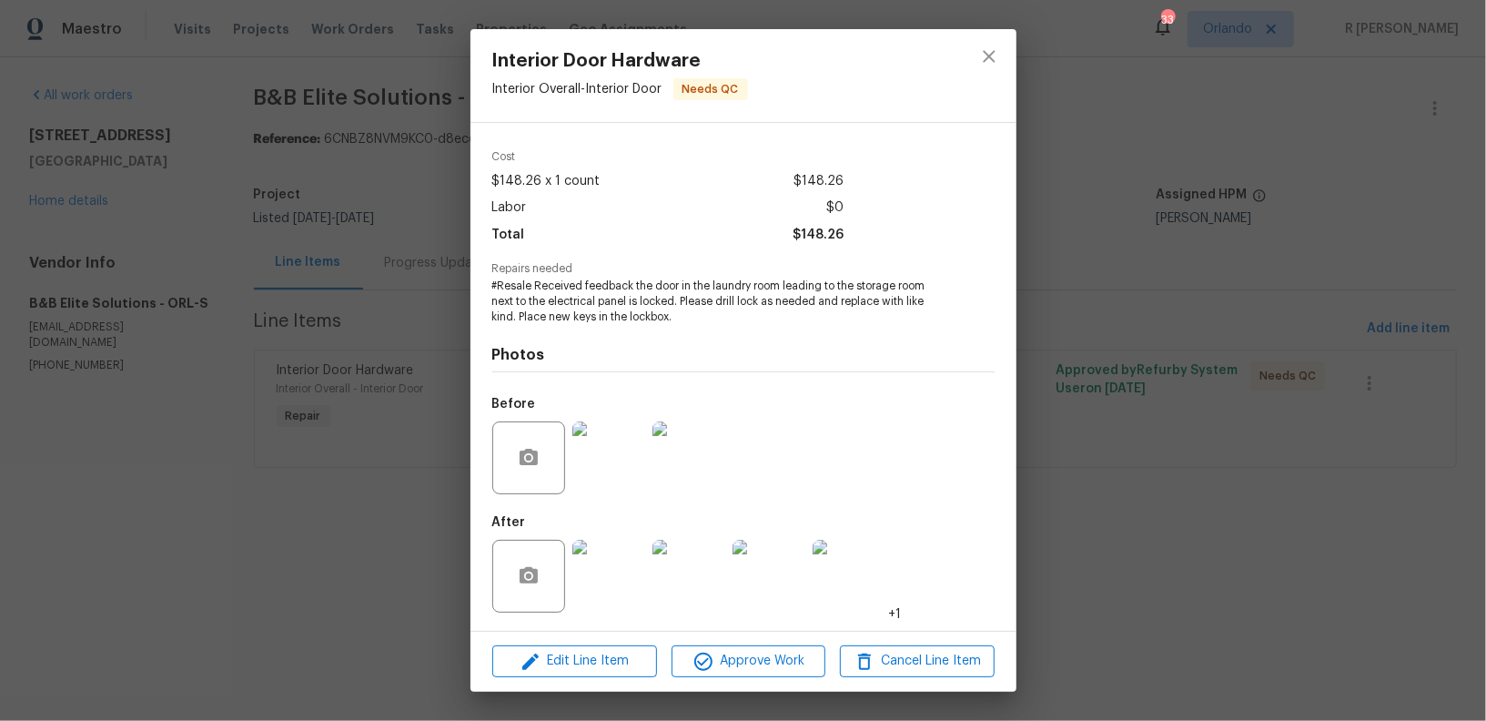
click at [750, 639] on div "Edit Line Item Approve Work Cancel Line Item" at bounding box center [744, 661] width 546 height 61
click at [744, 655] on span "Approve Work" at bounding box center [748, 661] width 143 height 23
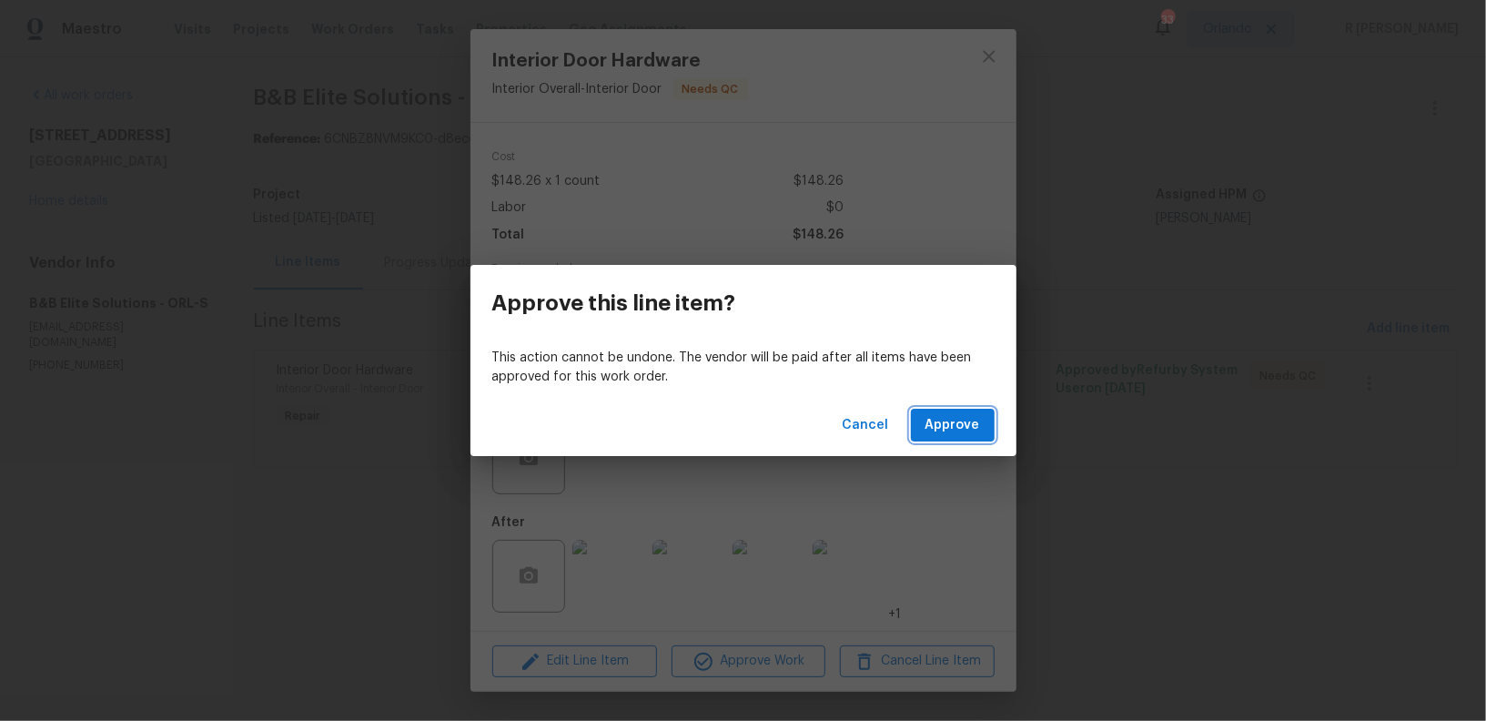
click at [965, 432] on span "Approve" at bounding box center [953, 425] width 55 height 23
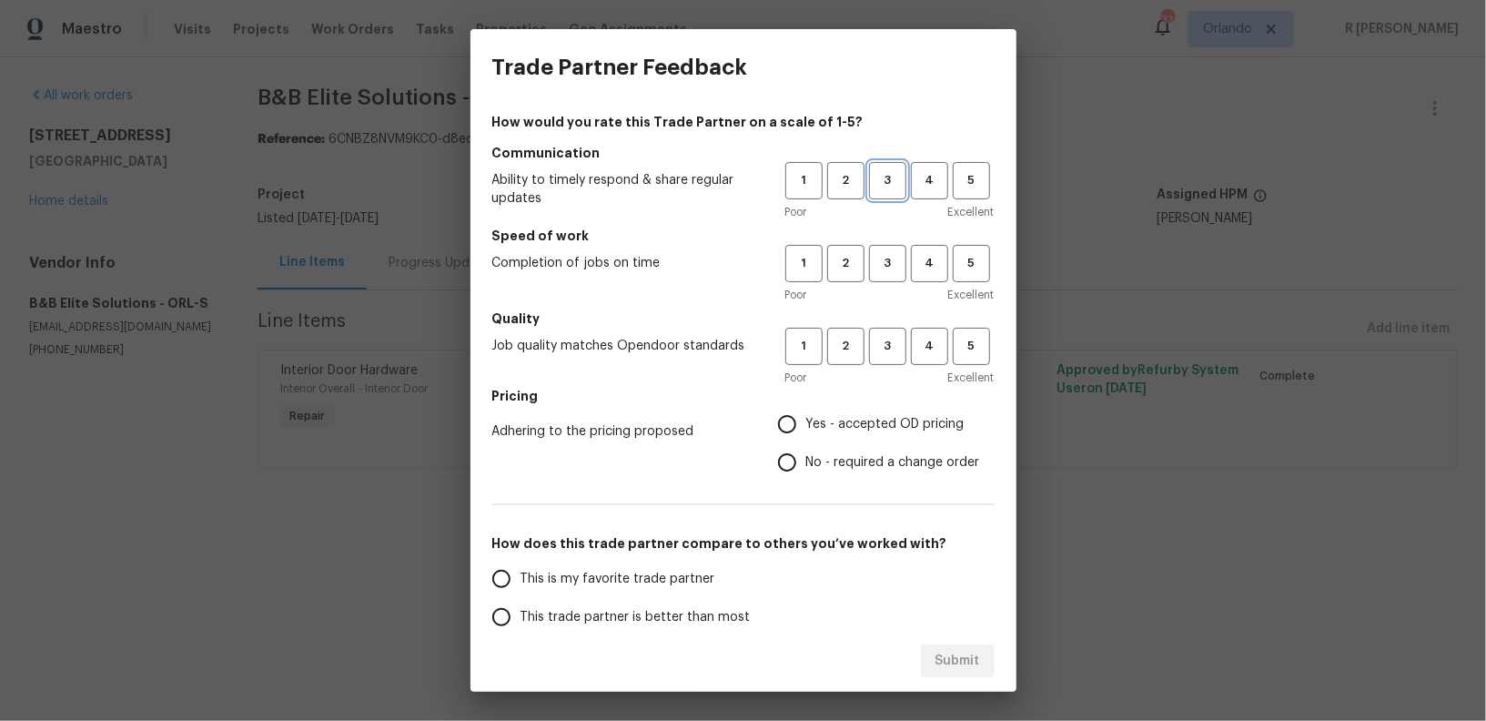
click at [898, 195] on button "3" at bounding box center [887, 180] width 37 height 37
click at [890, 251] on button "3" at bounding box center [887, 263] width 37 height 37
click at [920, 180] on span "4" at bounding box center [930, 180] width 34 height 21
click at [923, 277] on button "4" at bounding box center [929, 263] width 37 height 37
click at [931, 347] on span "4" at bounding box center [930, 346] width 34 height 21
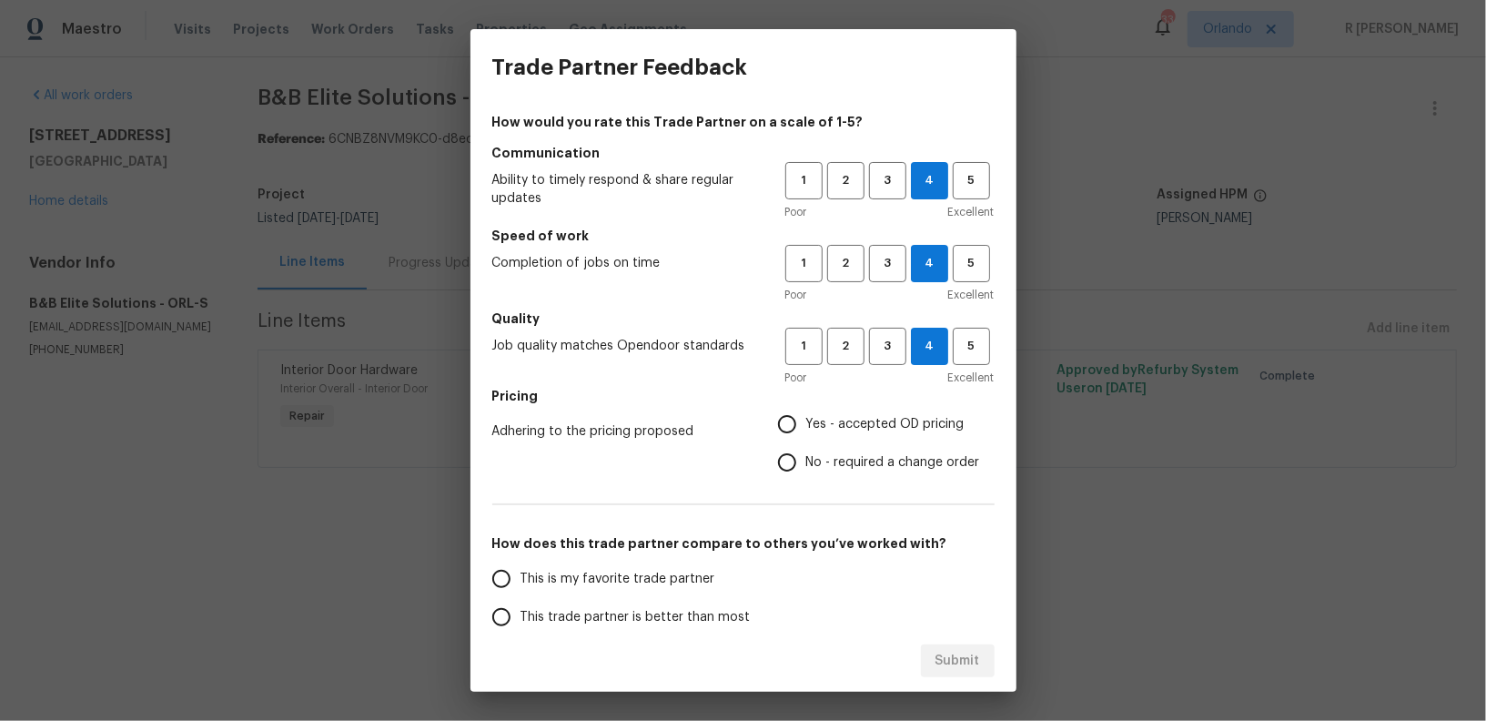
click at [809, 422] on span "Yes - accepted OD pricing" at bounding box center [885, 424] width 158 height 19
click at [806, 422] on input "Yes - accepted OD pricing" at bounding box center [787, 424] width 38 height 38
radio input "true"
click at [569, 568] on label "This is my favorite trade partner" at bounding box center [626, 579] width 288 height 38
click at [521, 568] on input "This is my favorite trade partner" at bounding box center [501, 579] width 38 height 38
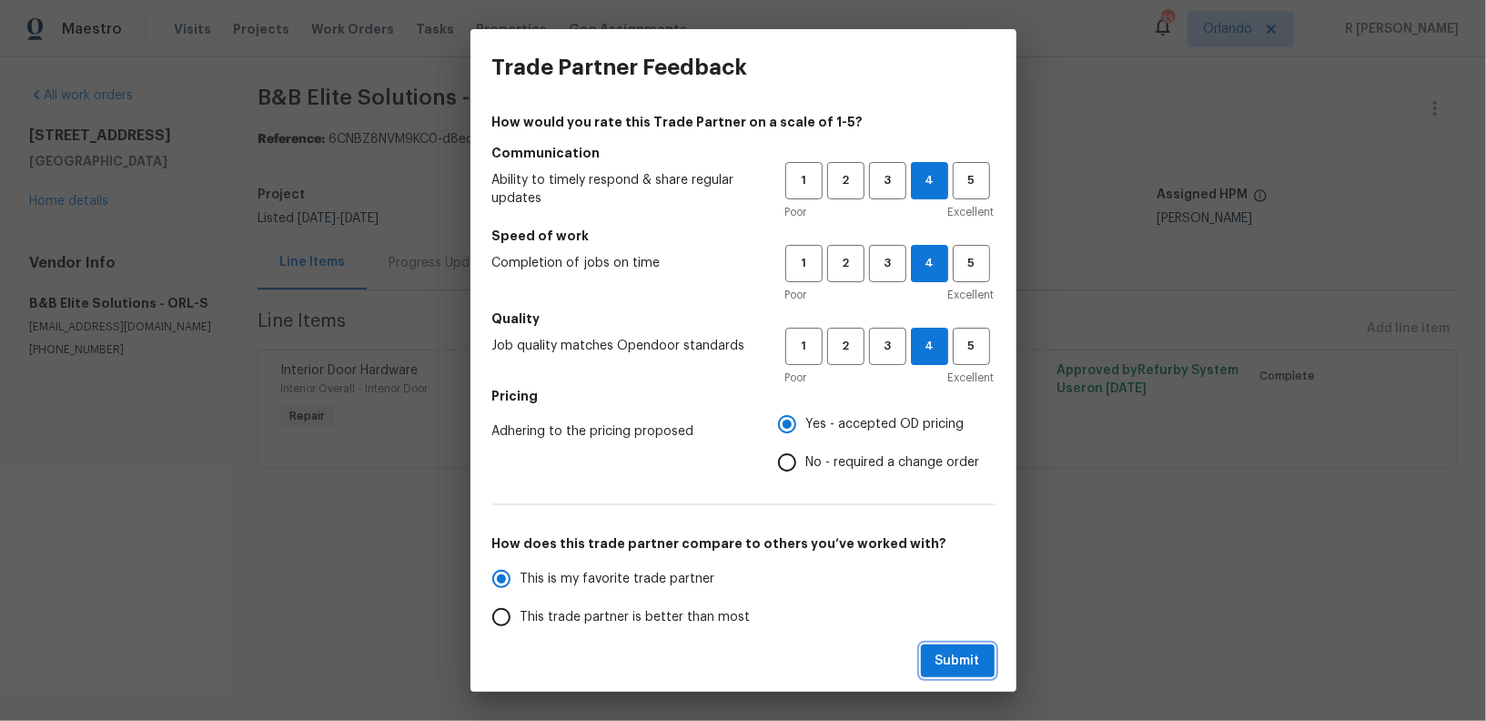
click at [941, 655] on span "Submit" at bounding box center [958, 661] width 45 height 23
radio input "true"
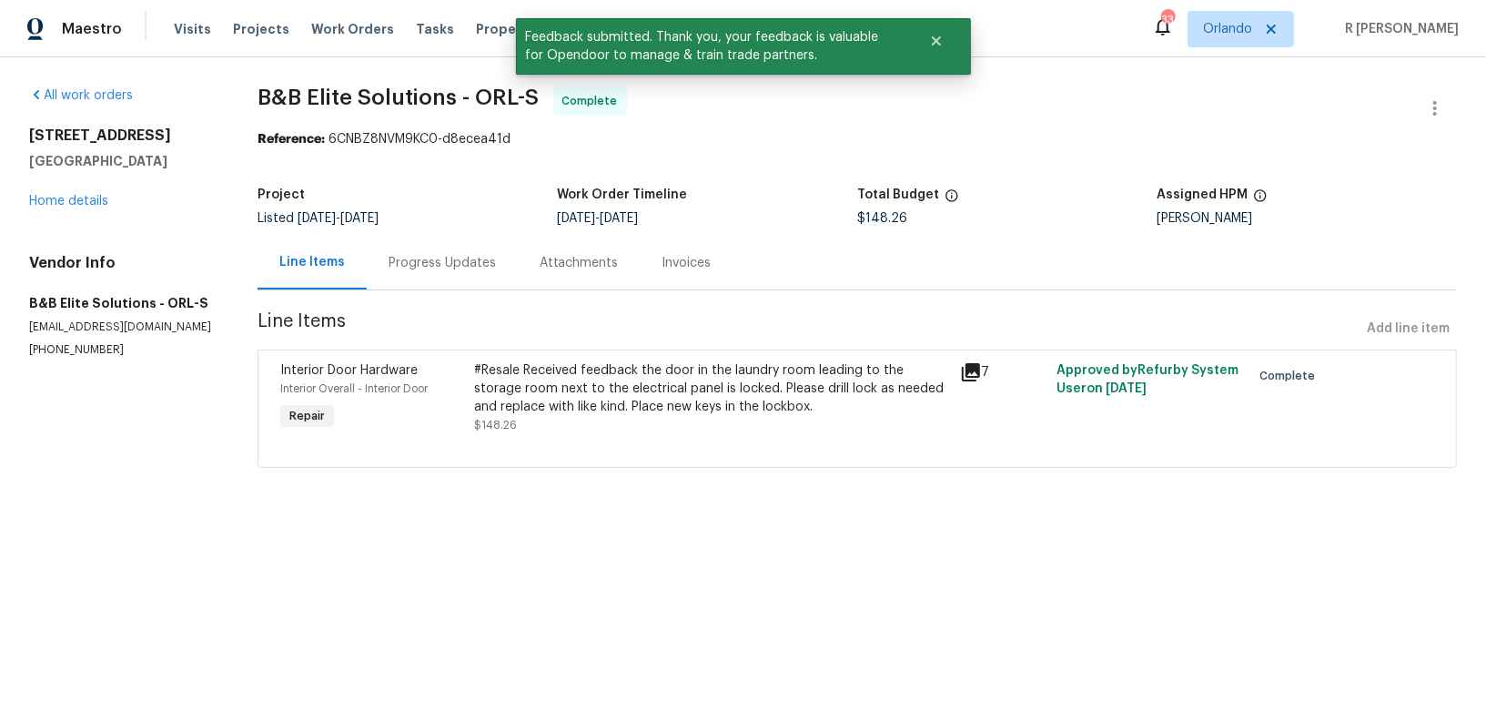
click at [420, 258] on div "Progress Updates" at bounding box center [442, 263] width 107 height 18
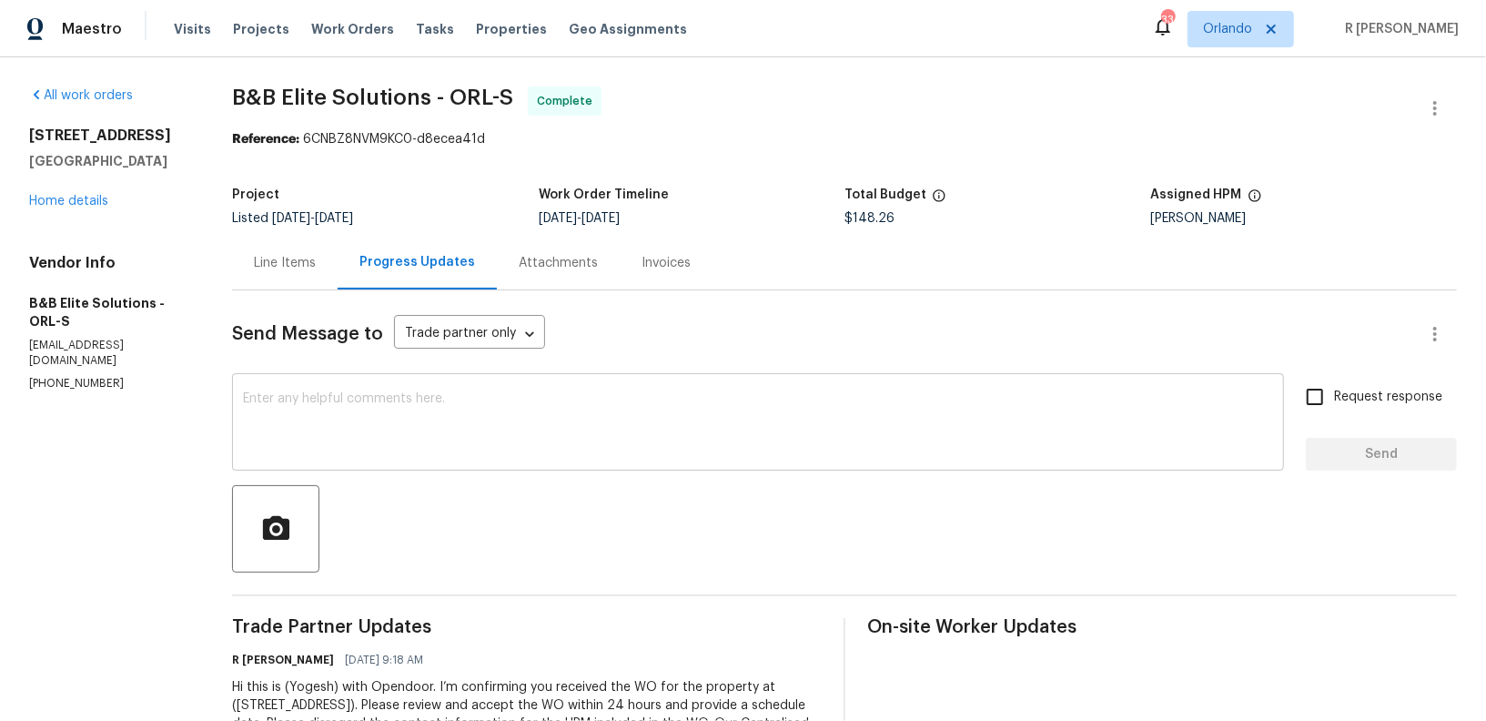
click at [584, 434] on textarea at bounding box center [758, 424] width 1030 height 64
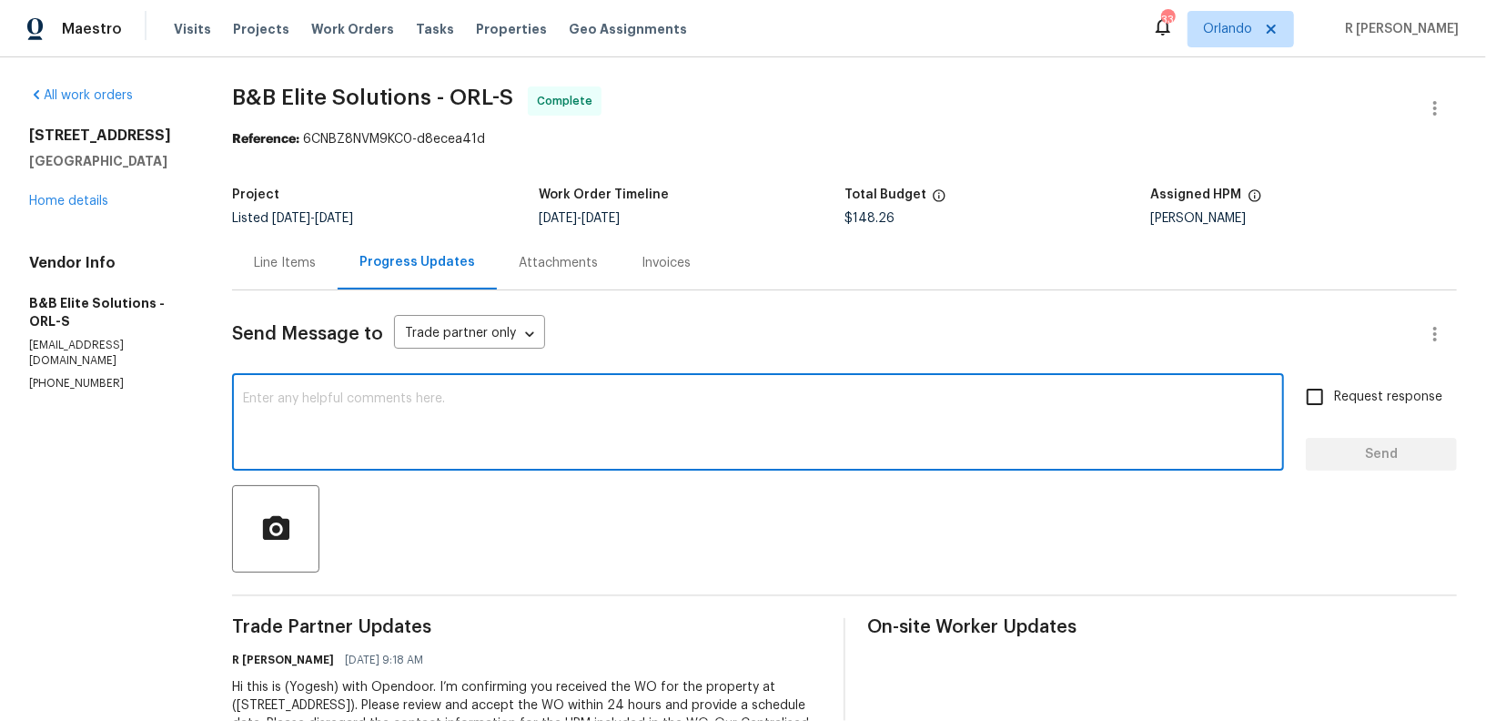
paste textarea "Hi Team, the work order has been approved. Kindly upload the detailed invoice. …"
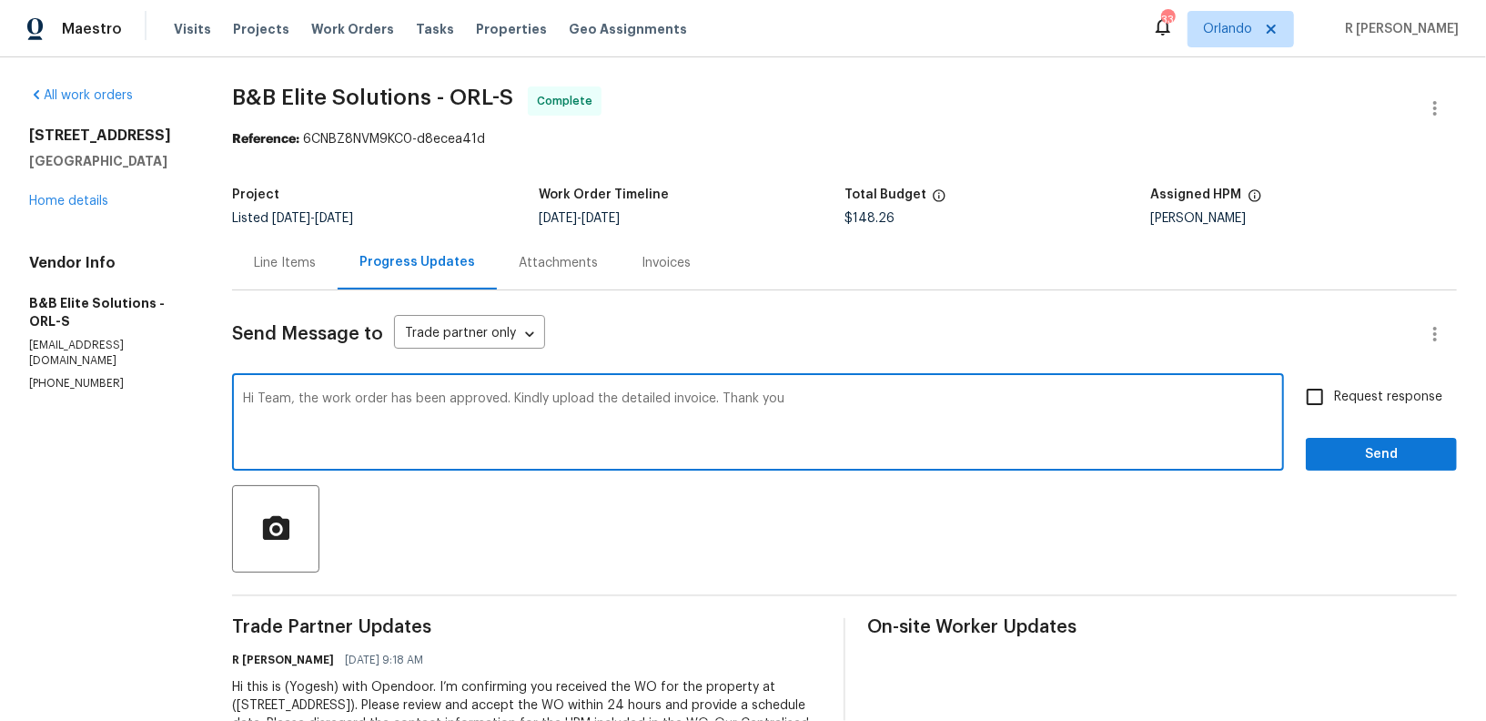
type textarea "Hi Team, the work order has been approved. Kindly upload the detailed invoice. …"
click at [1389, 453] on span "Send" at bounding box center [1382, 454] width 122 height 23
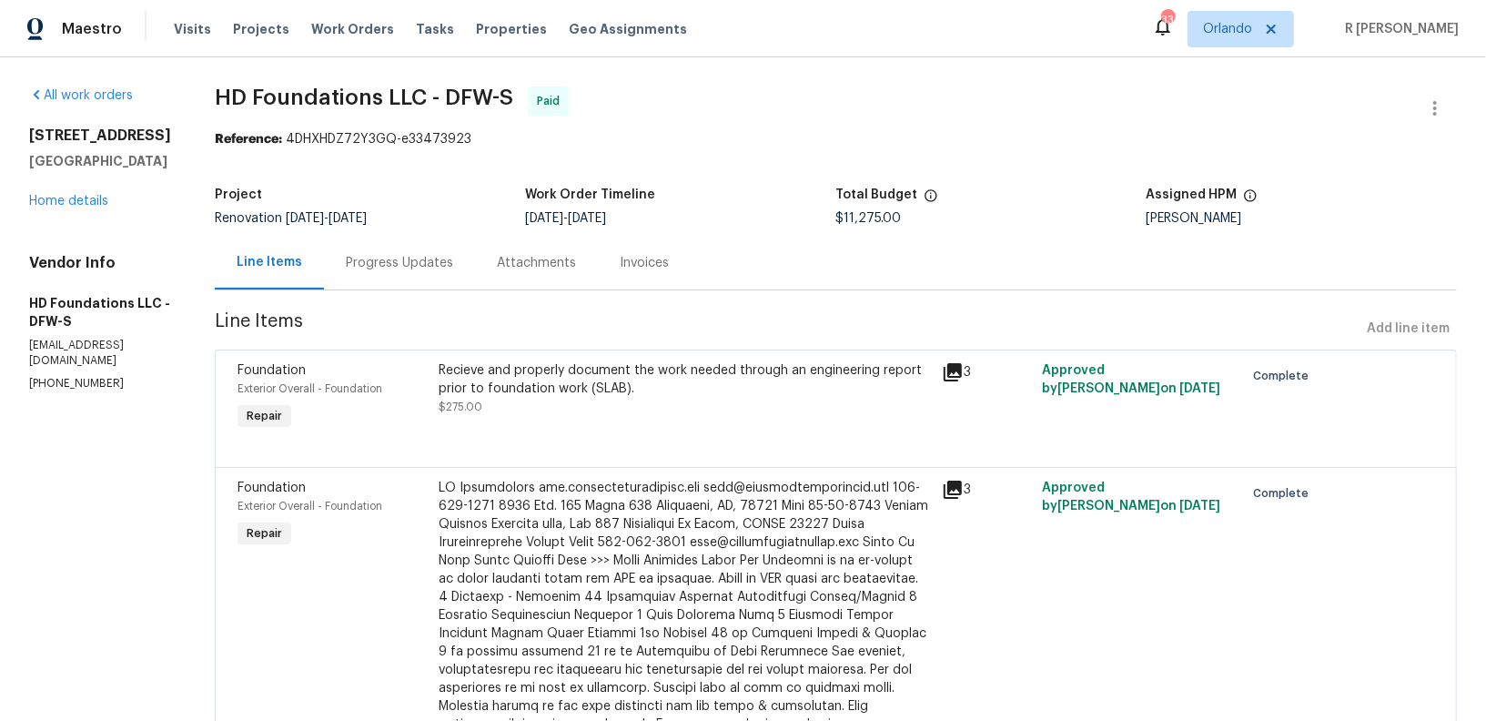
click at [428, 264] on div "Progress Updates" at bounding box center [399, 263] width 107 height 18
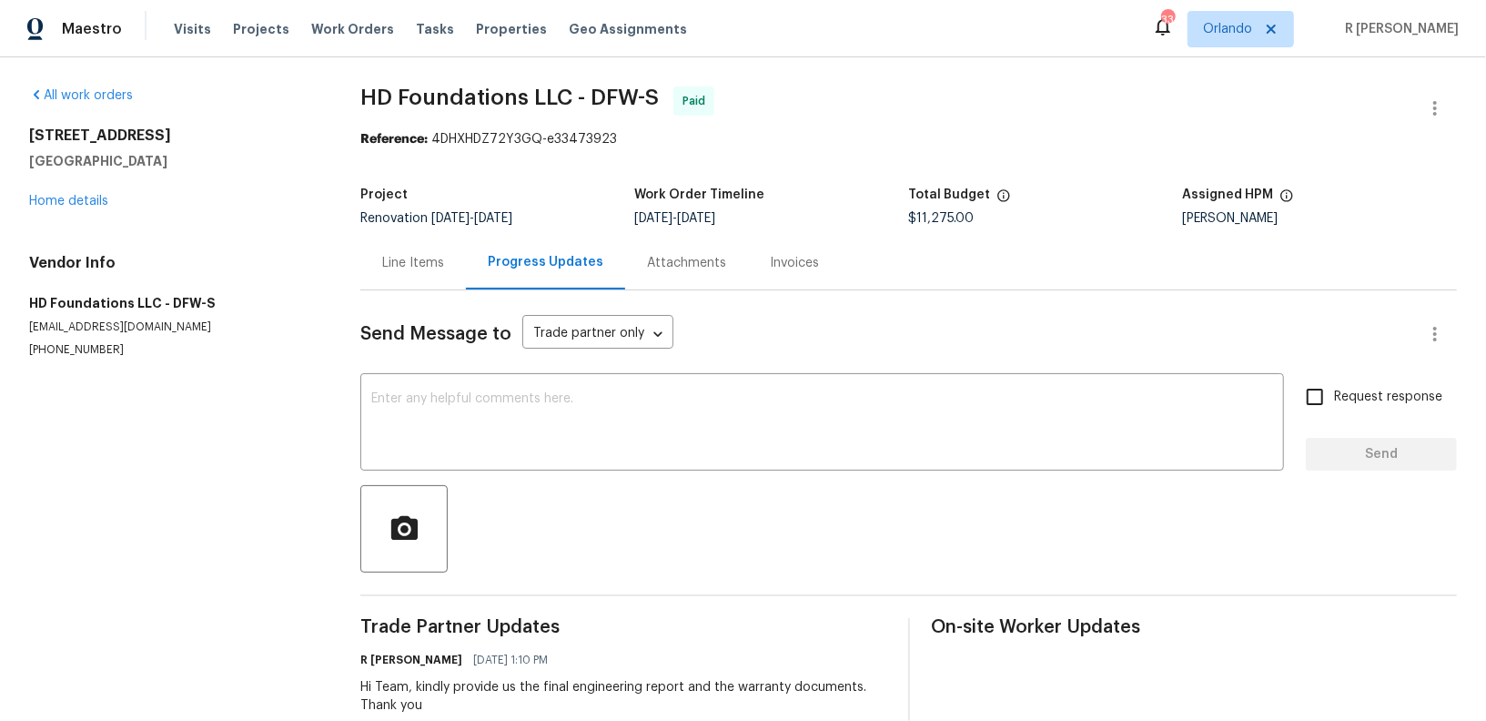
scroll to position [133, 0]
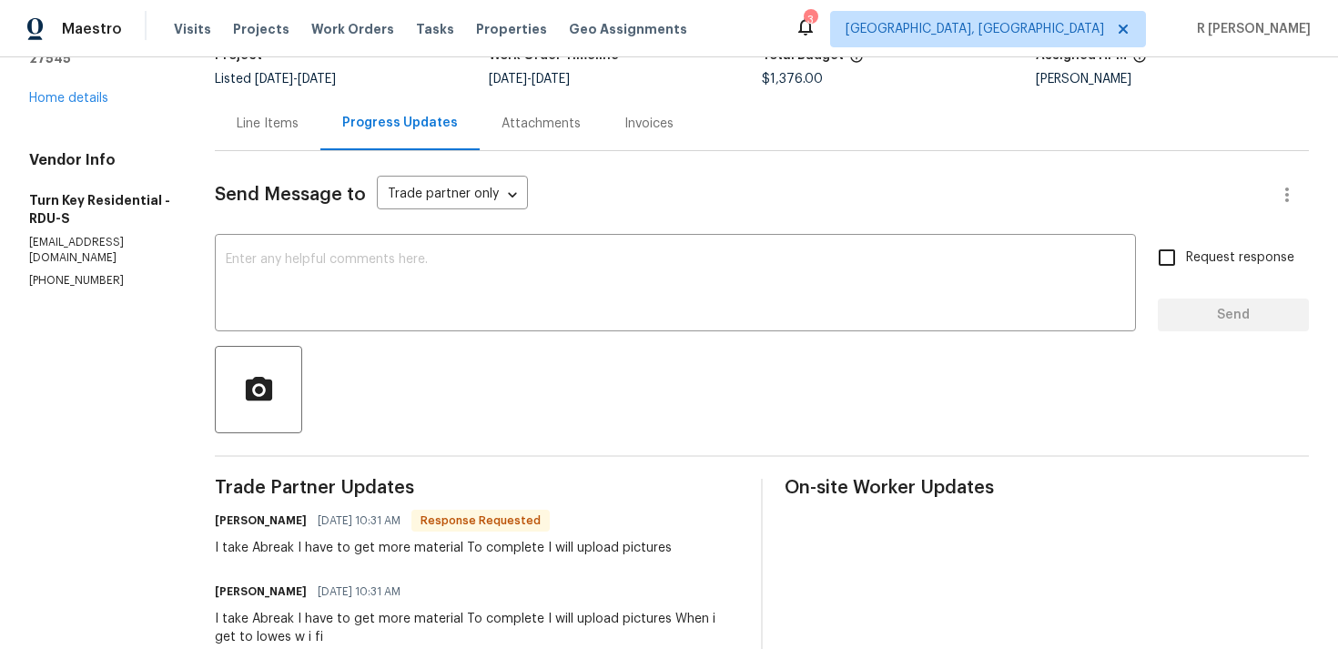
scroll to position [420, 0]
